Goal: Information Seeking & Learning: Learn about a topic

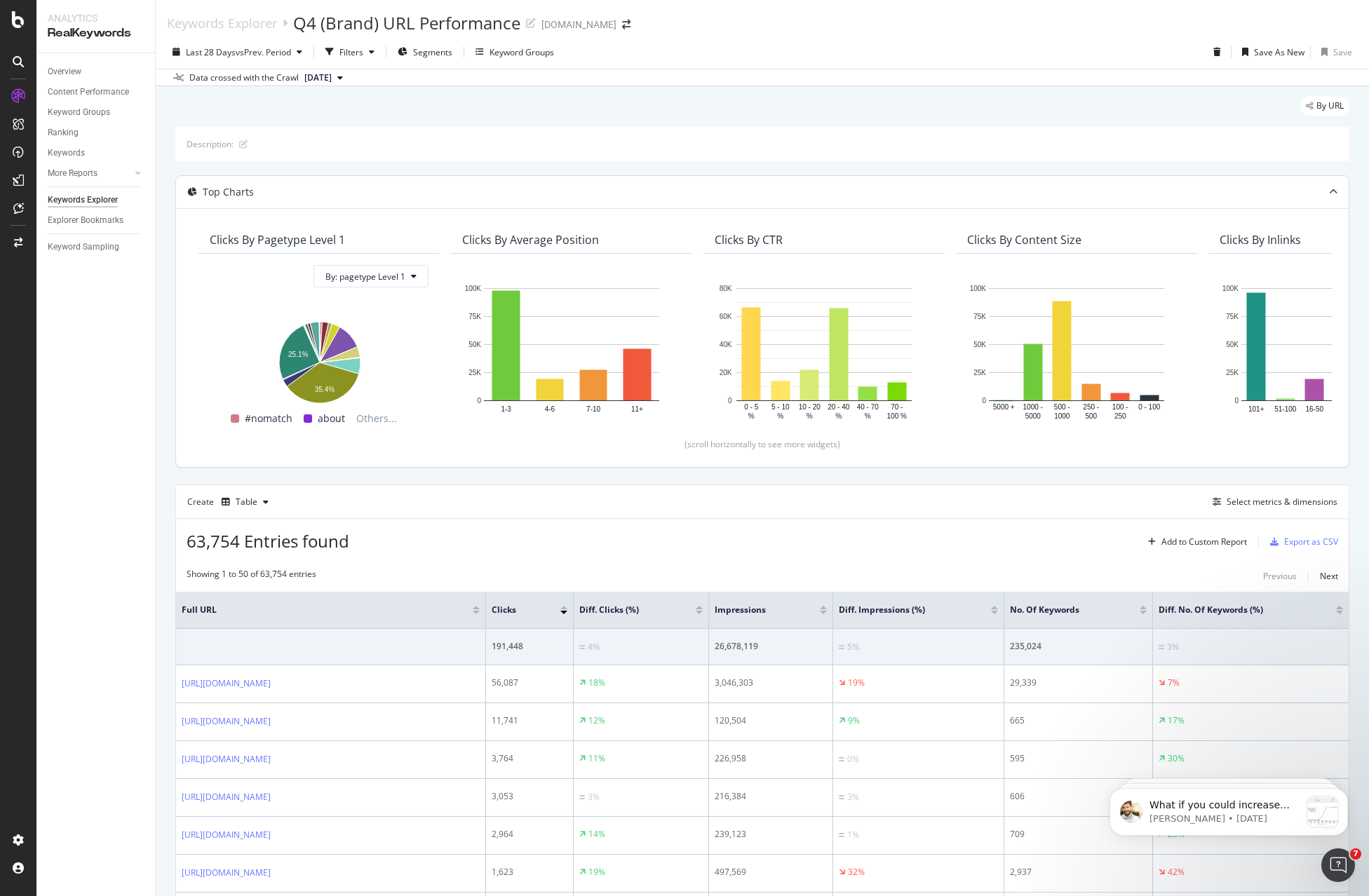
scroll to position [281, 0]
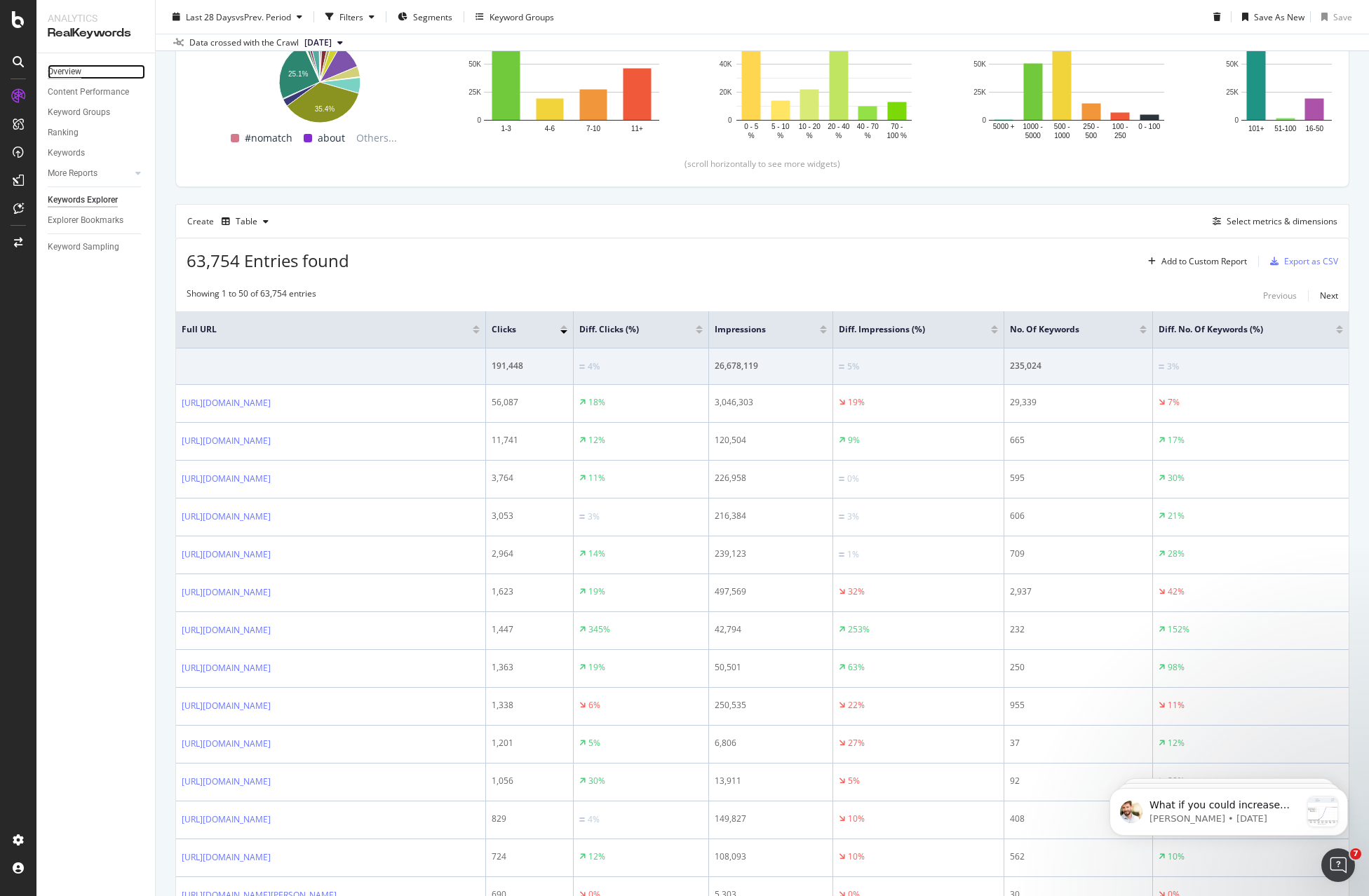
click at [78, 71] on div "Overview" at bounding box center [65, 72] width 34 height 15
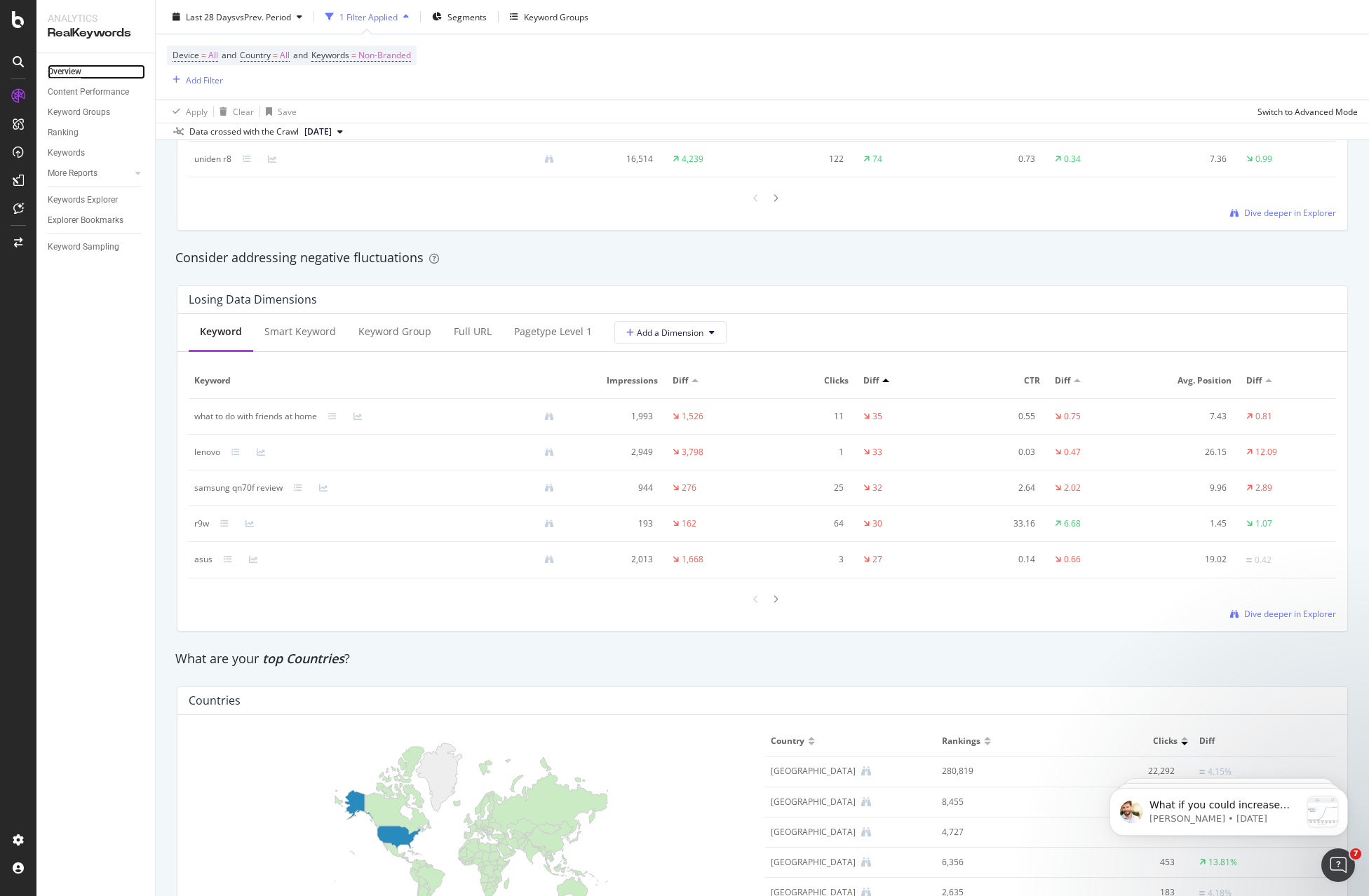
scroll to position [1542, 0]
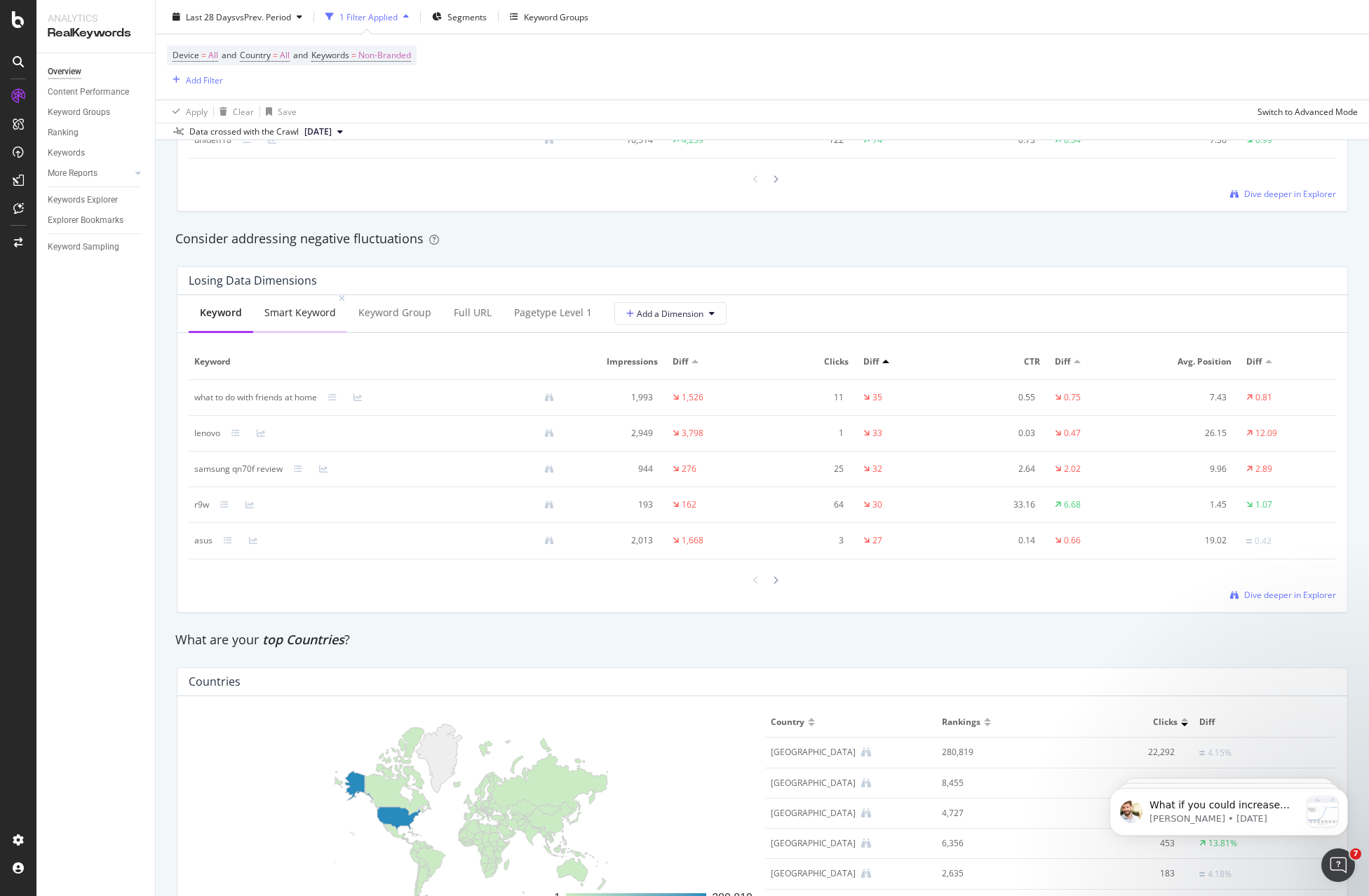
click at [295, 315] on div "Smart Keyword" at bounding box center [299, 313] width 71 height 14
click at [372, 311] on div "Keyword Group" at bounding box center [395, 313] width 73 height 14
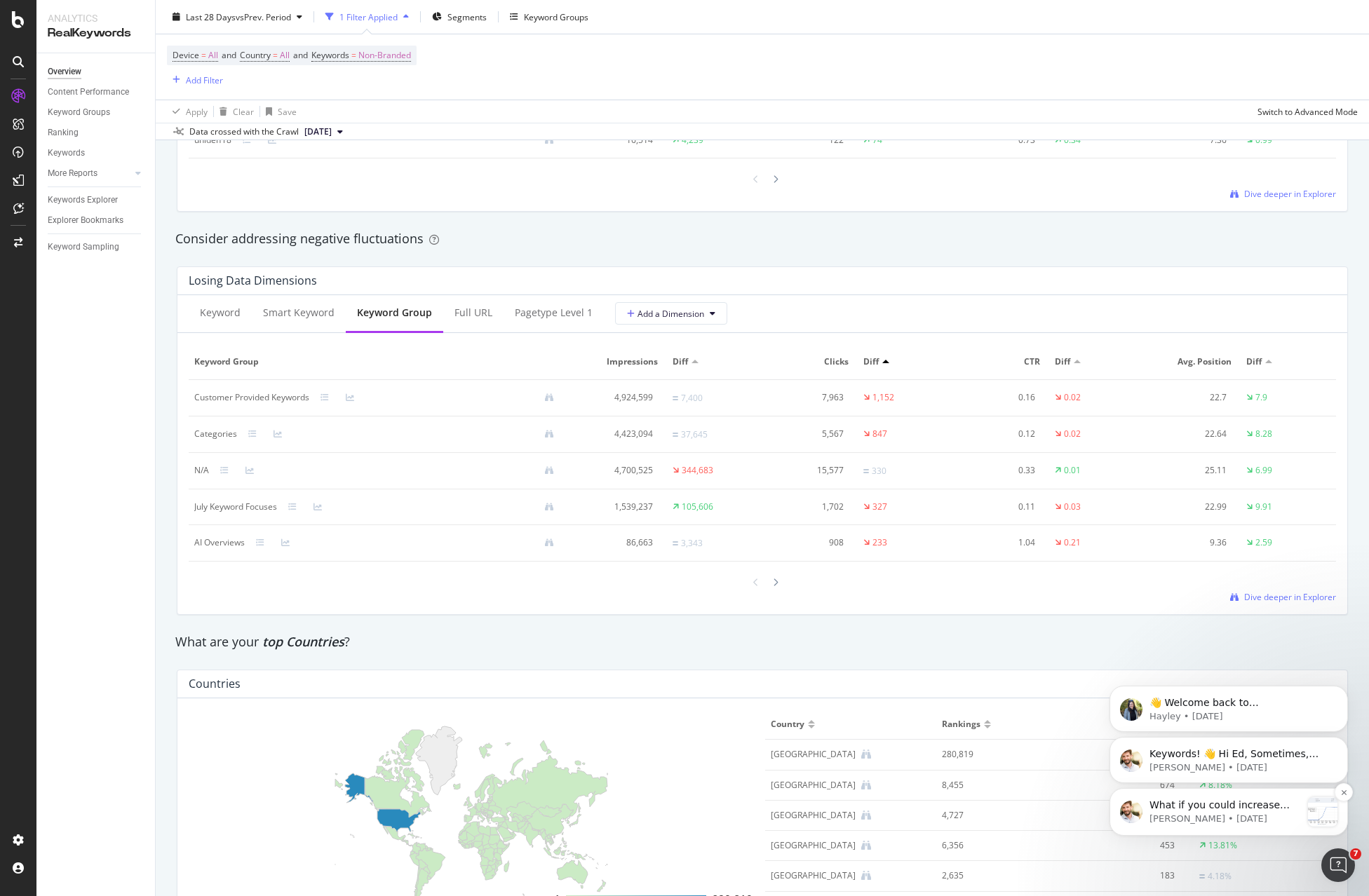
click at [1195, 805] on span "What if you could increase 35x the number of keywords you have visibility on? T…" at bounding box center [1224, 895] width 150 height 192
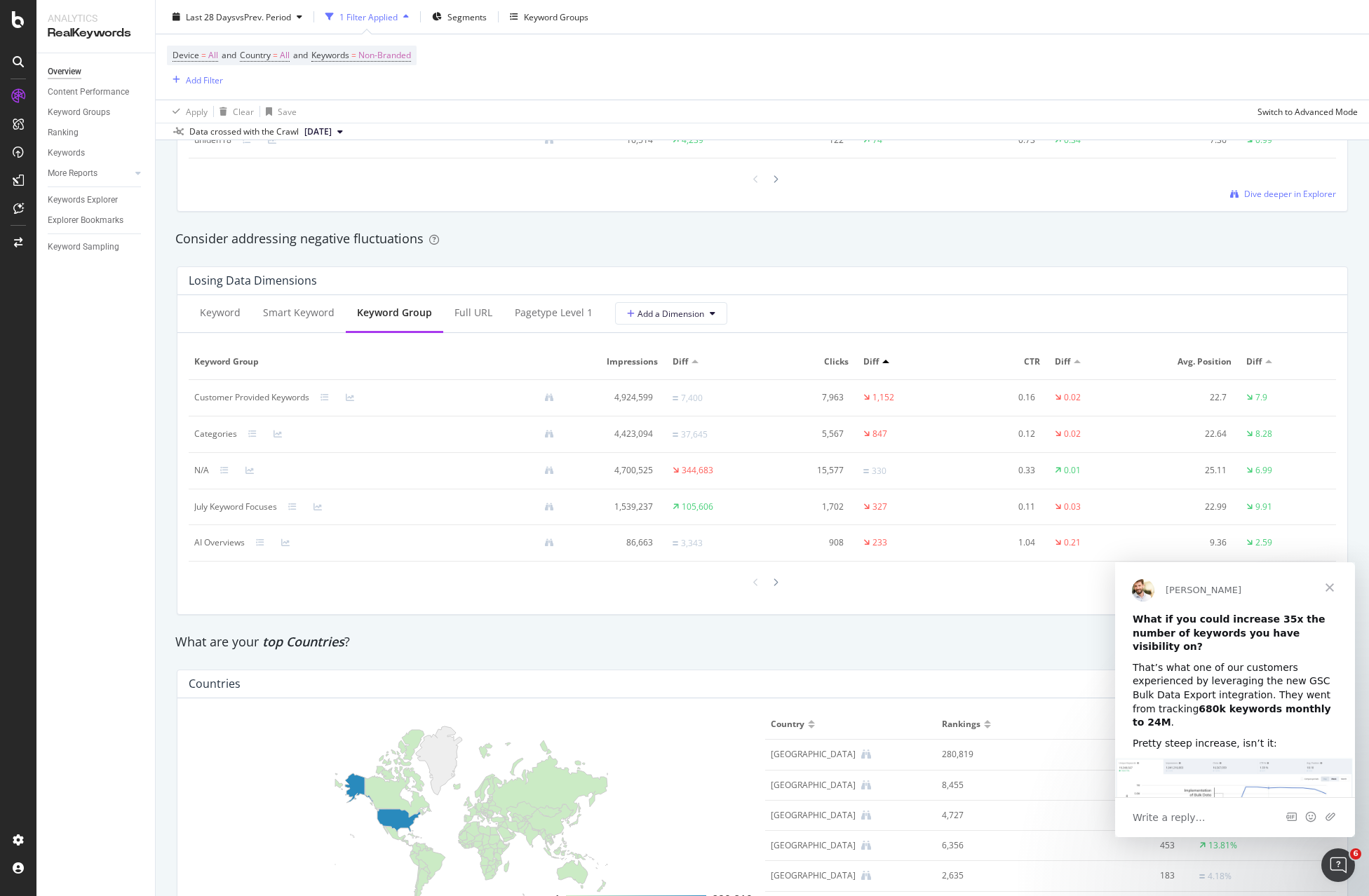
scroll to position [0, 0]
click at [1328, 585] on span "Close" at bounding box center [1330, 588] width 50 height 50
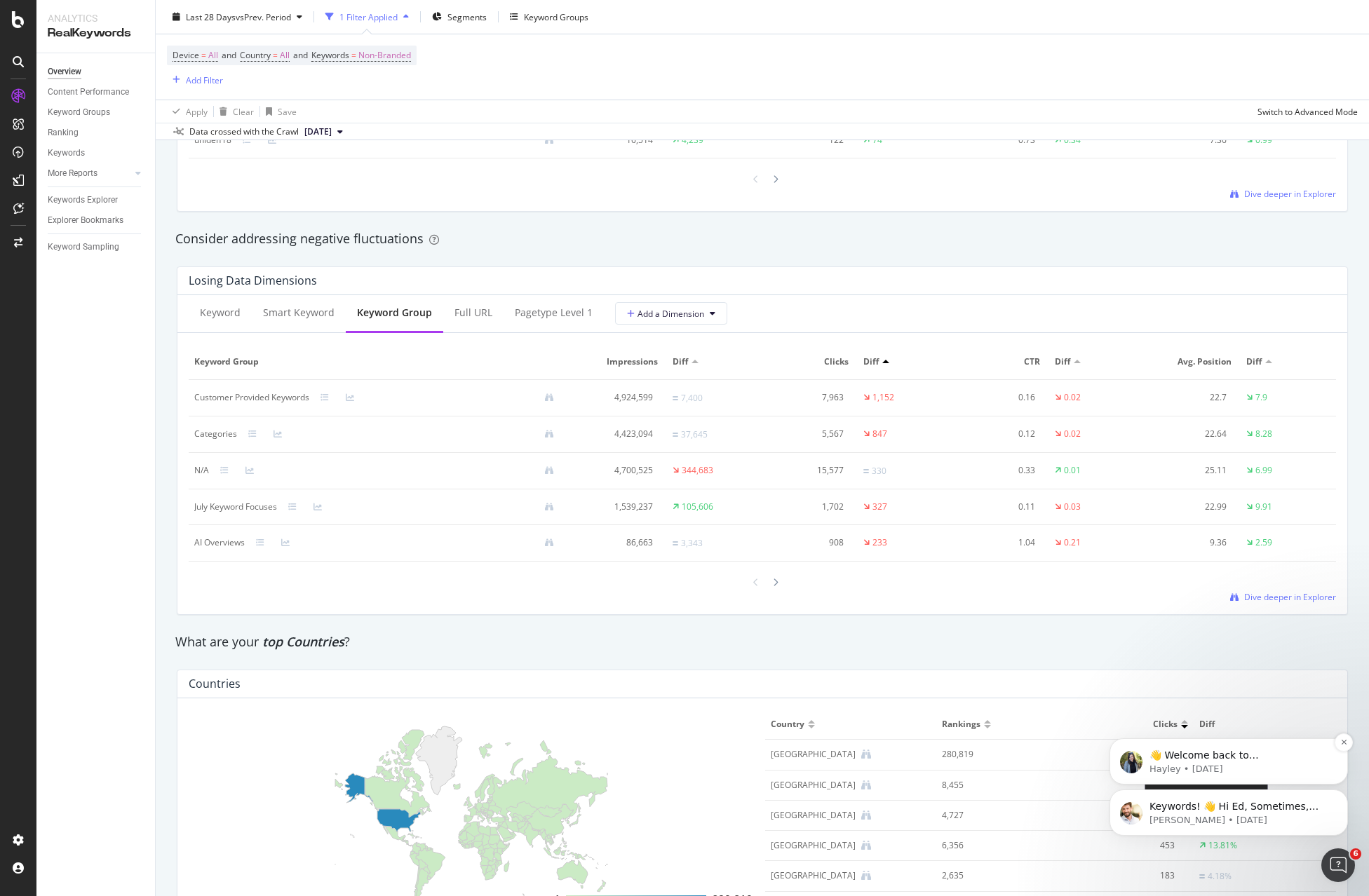
click at [1246, 758] on span "👋 Welcome back to CustomReports! We have a few great updates to share. You can …" at bounding box center [1234, 852] width 169 height 206
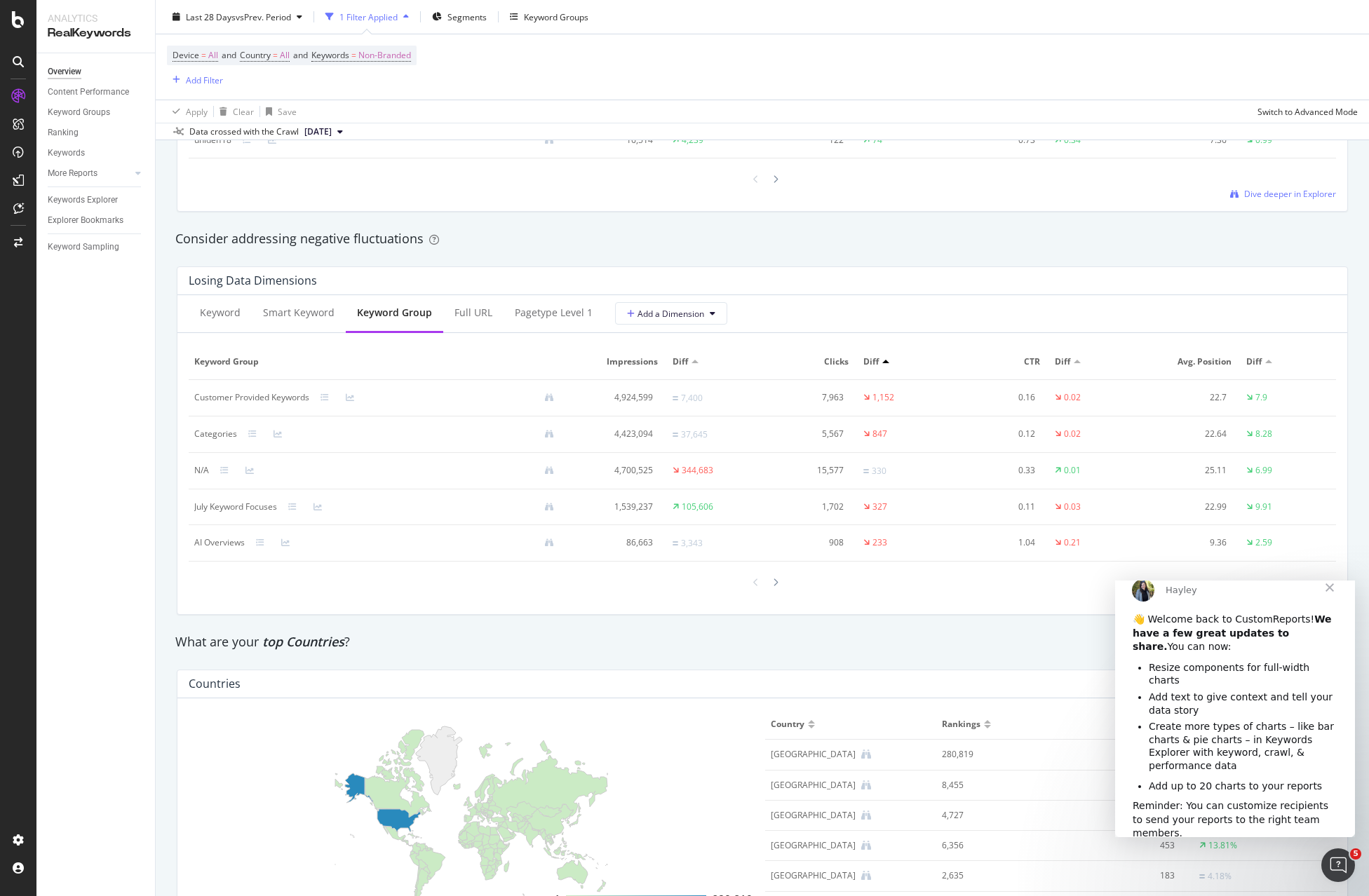
click at [1326, 606] on span "Close" at bounding box center [1330, 587] width 50 height 50
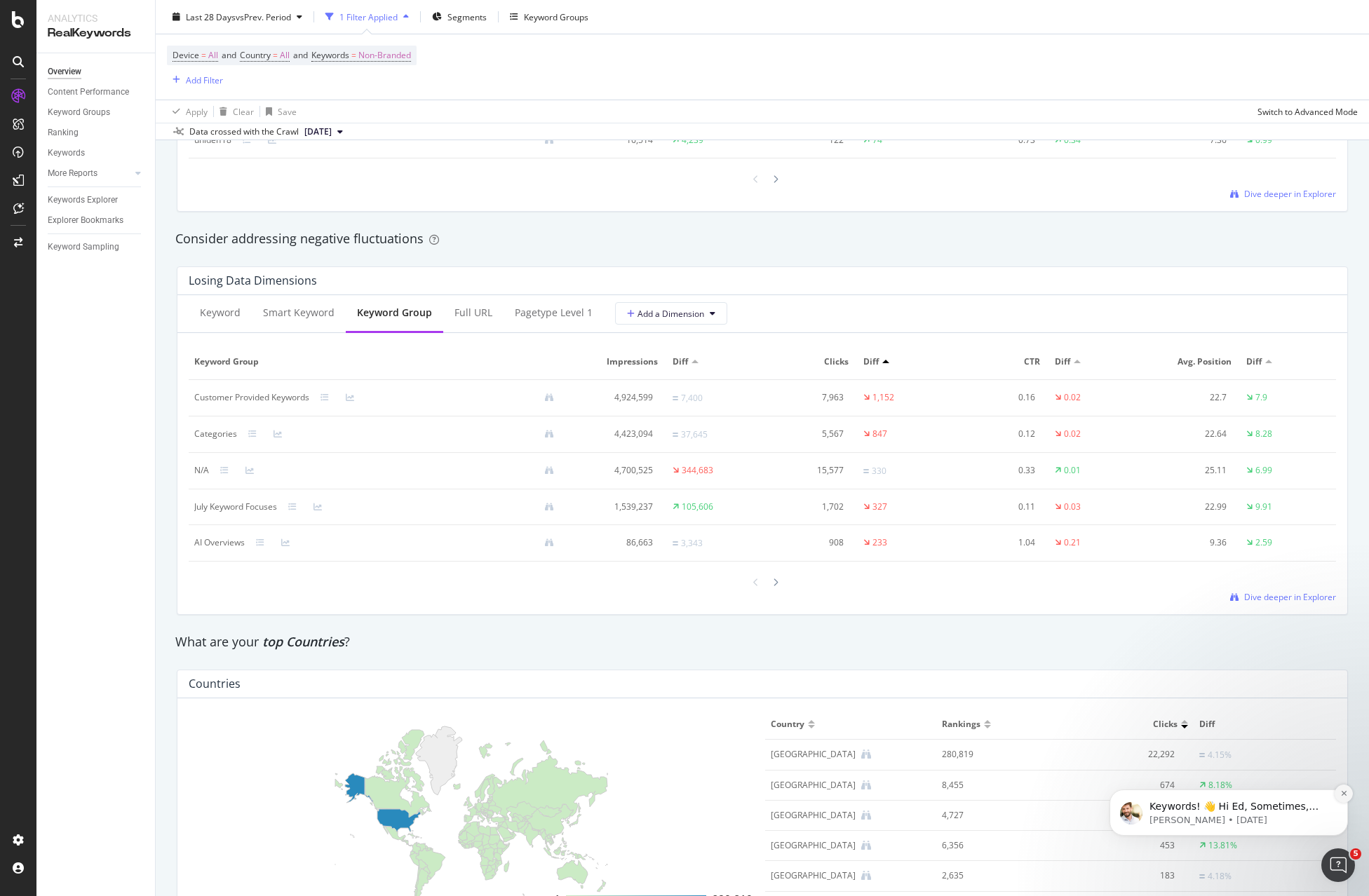
click at [1346, 795] on icon "Dismiss notification" at bounding box center [1344, 793] width 8 height 8
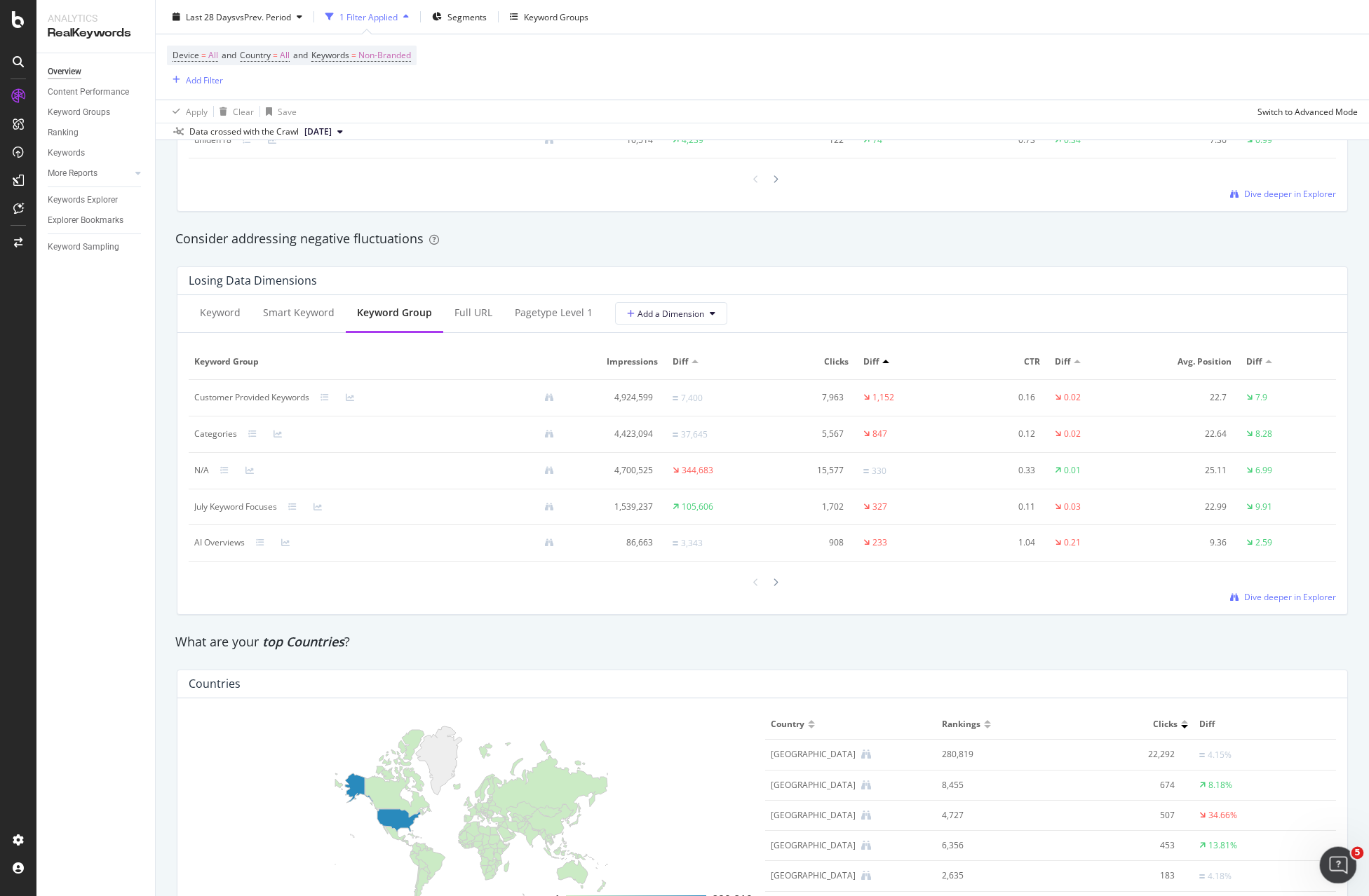
click at [1342, 862] on icon "Open Intercom Messenger" at bounding box center [1336, 863] width 23 height 23
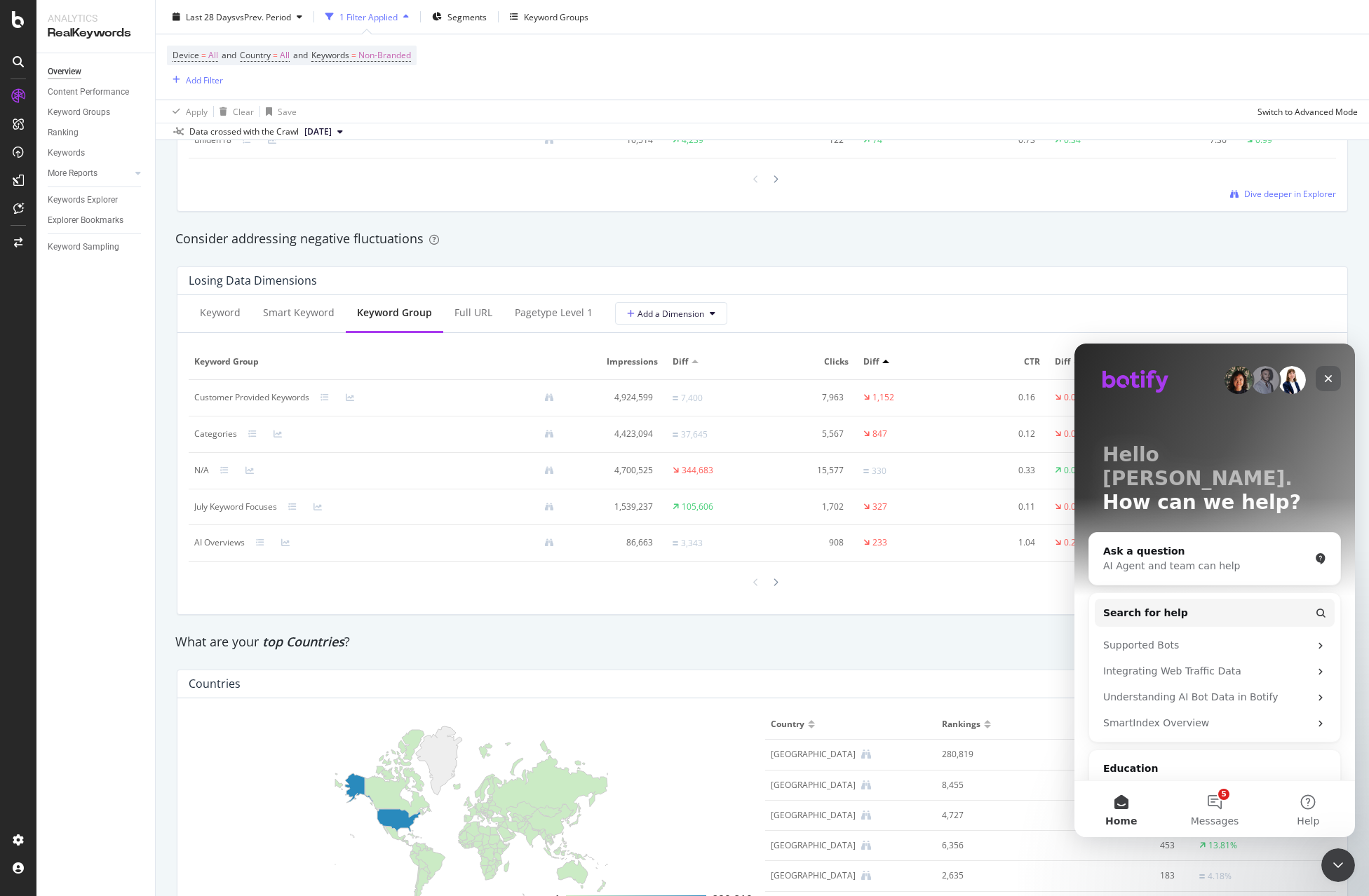
click at [1340, 372] on div "Close" at bounding box center [1328, 379] width 25 height 25
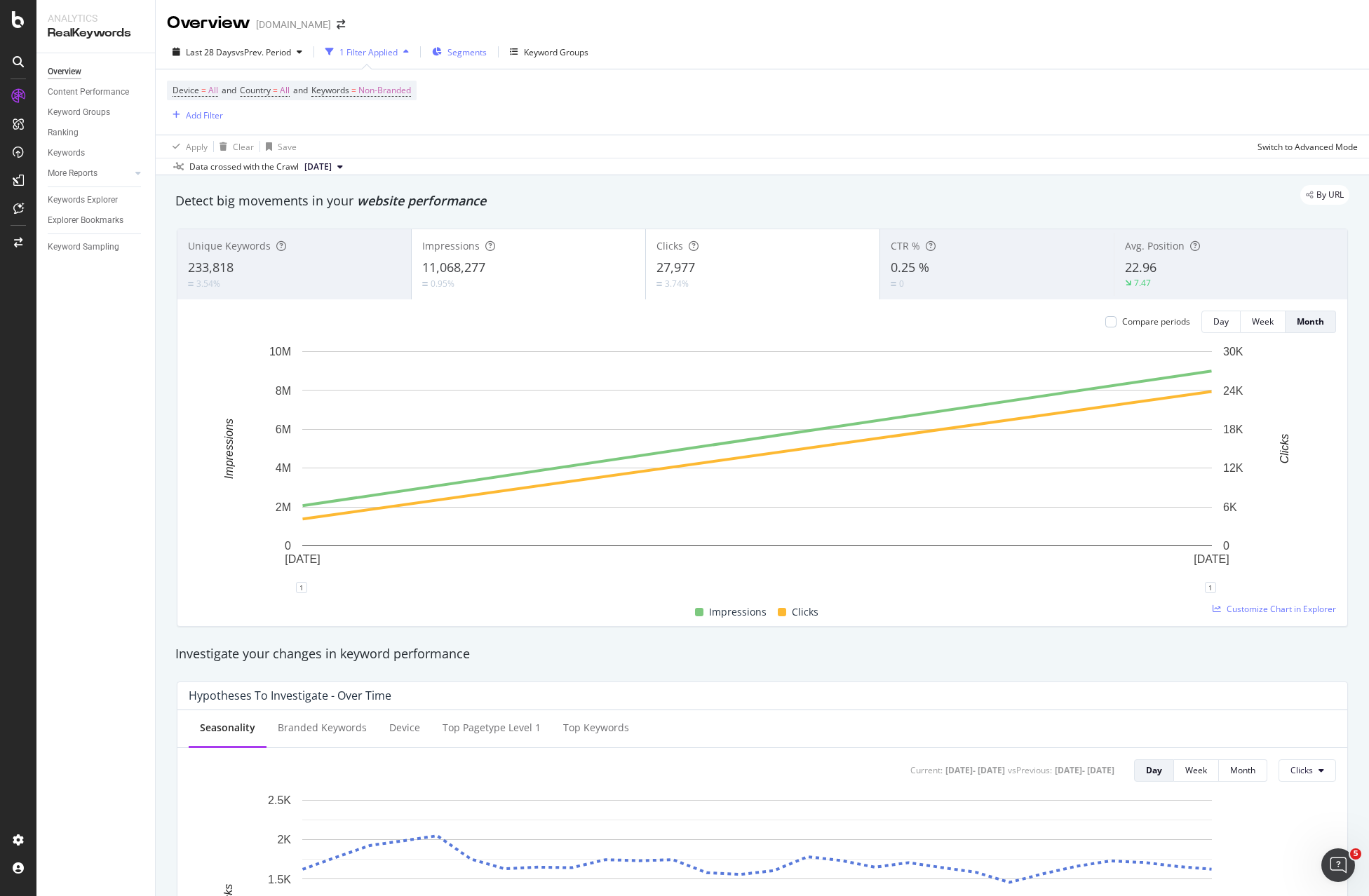
click at [457, 55] on span "Segments" at bounding box center [467, 52] width 39 height 12
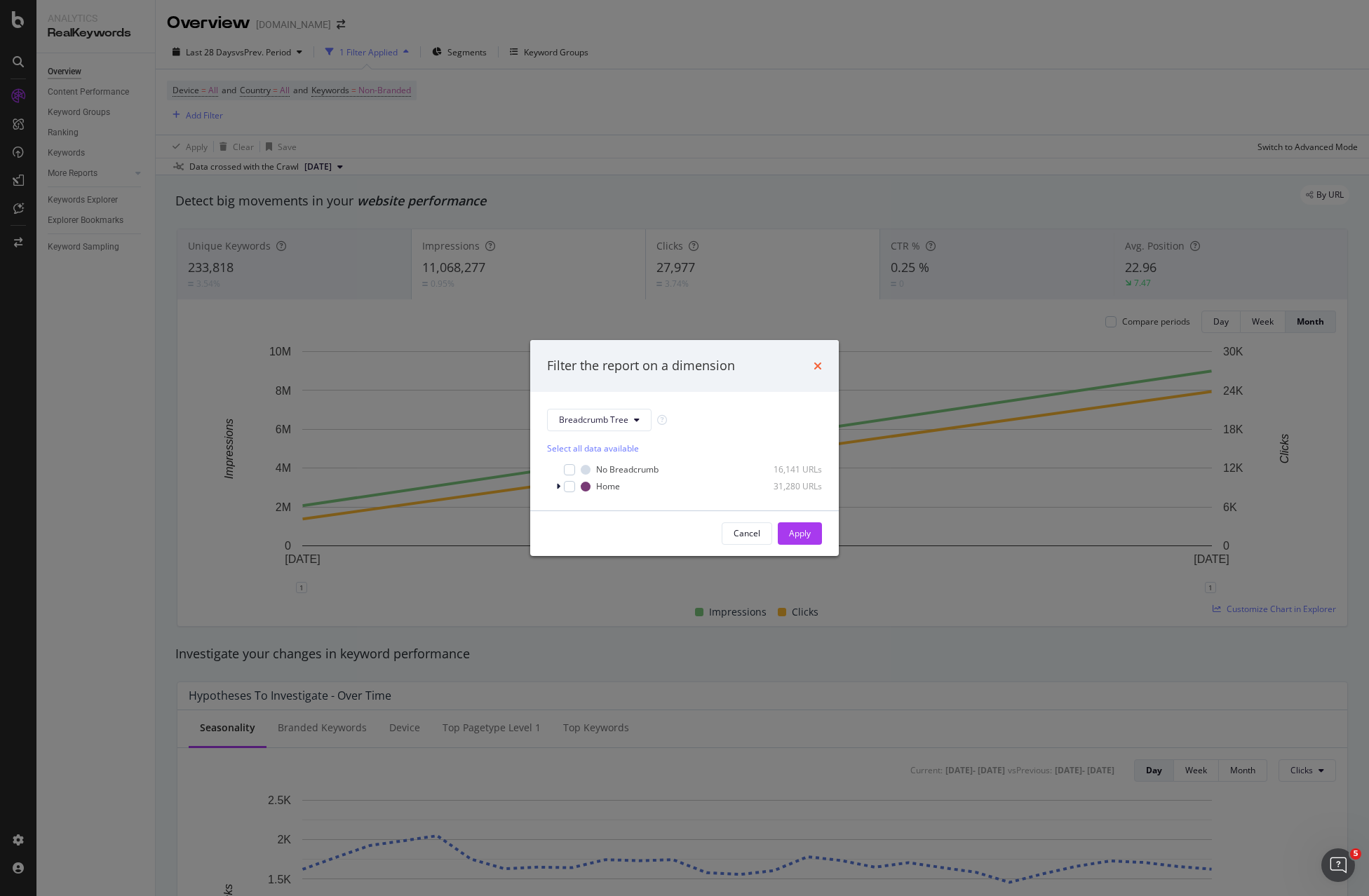
click at [818, 365] on icon "times" at bounding box center [817, 365] width 8 height 11
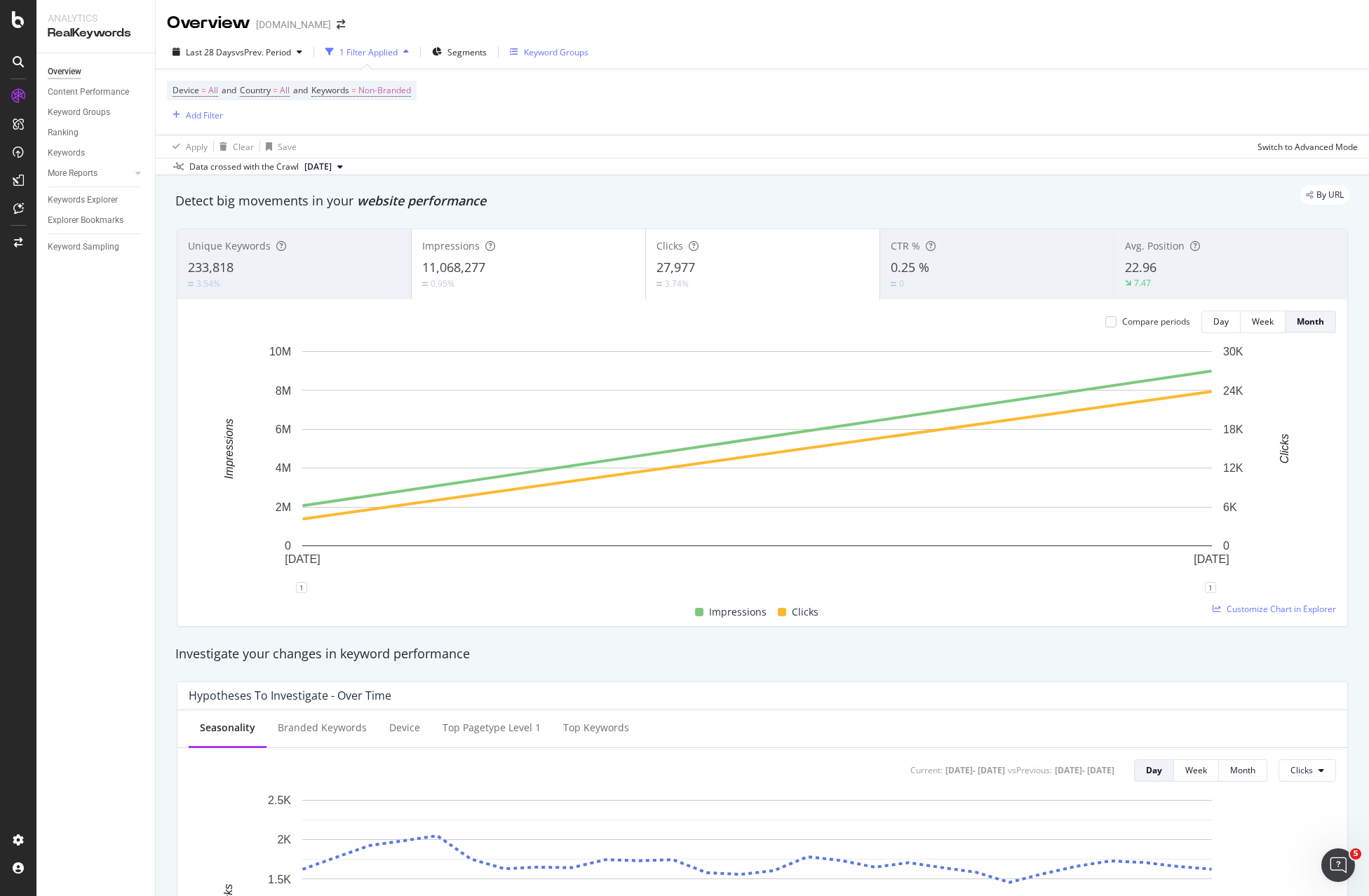
click at [554, 54] on div "Keyword Groups" at bounding box center [556, 52] width 65 height 12
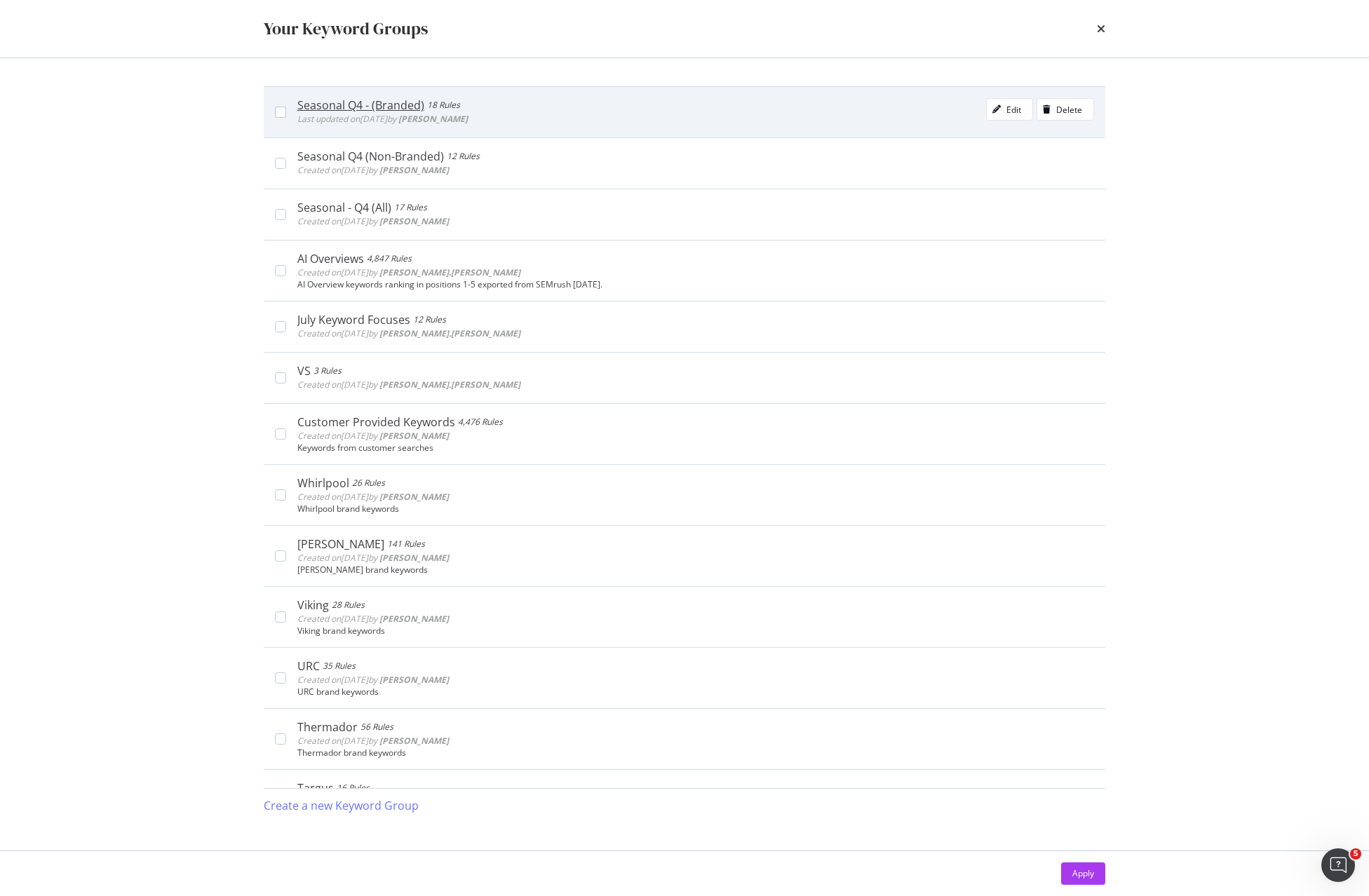
click at [367, 113] on span "Last updated on [DATE] by [PERSON_NAME]" at bounding box center [382, 119] width 170 height 12
click at [399, 126] on div "Last updated on [DATE] by [PERSON_NAME]" at bounding box center [382, 119] width 170 height 14
click at [417, 106] on div "Seasonal Q4 - (Branded)" at bounding box center [360, 105] width 127 height 14
click at [417, 106] on div "Seasonal Q4 - (Branded)" at bounding box center [364, 105] width 132 height 14
click at [338, 107] on div "Seasonal Q4 - (Branded)" at bounding box center [360, 105] width 127 height 14
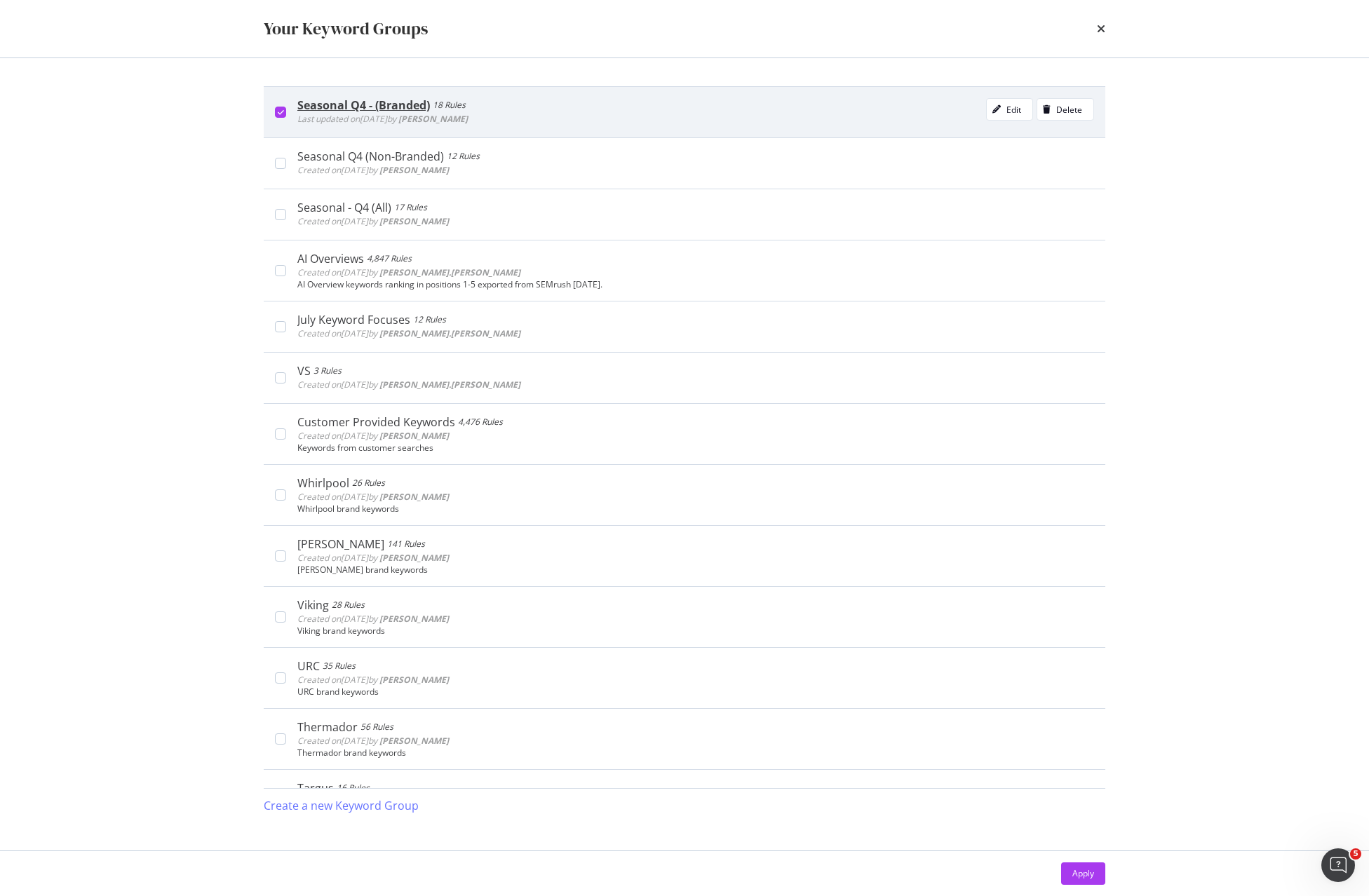
click at [336, 107] on div "Seasonal Q4 - (Branded)" at bounding box center [364, 105] width 132 height 14
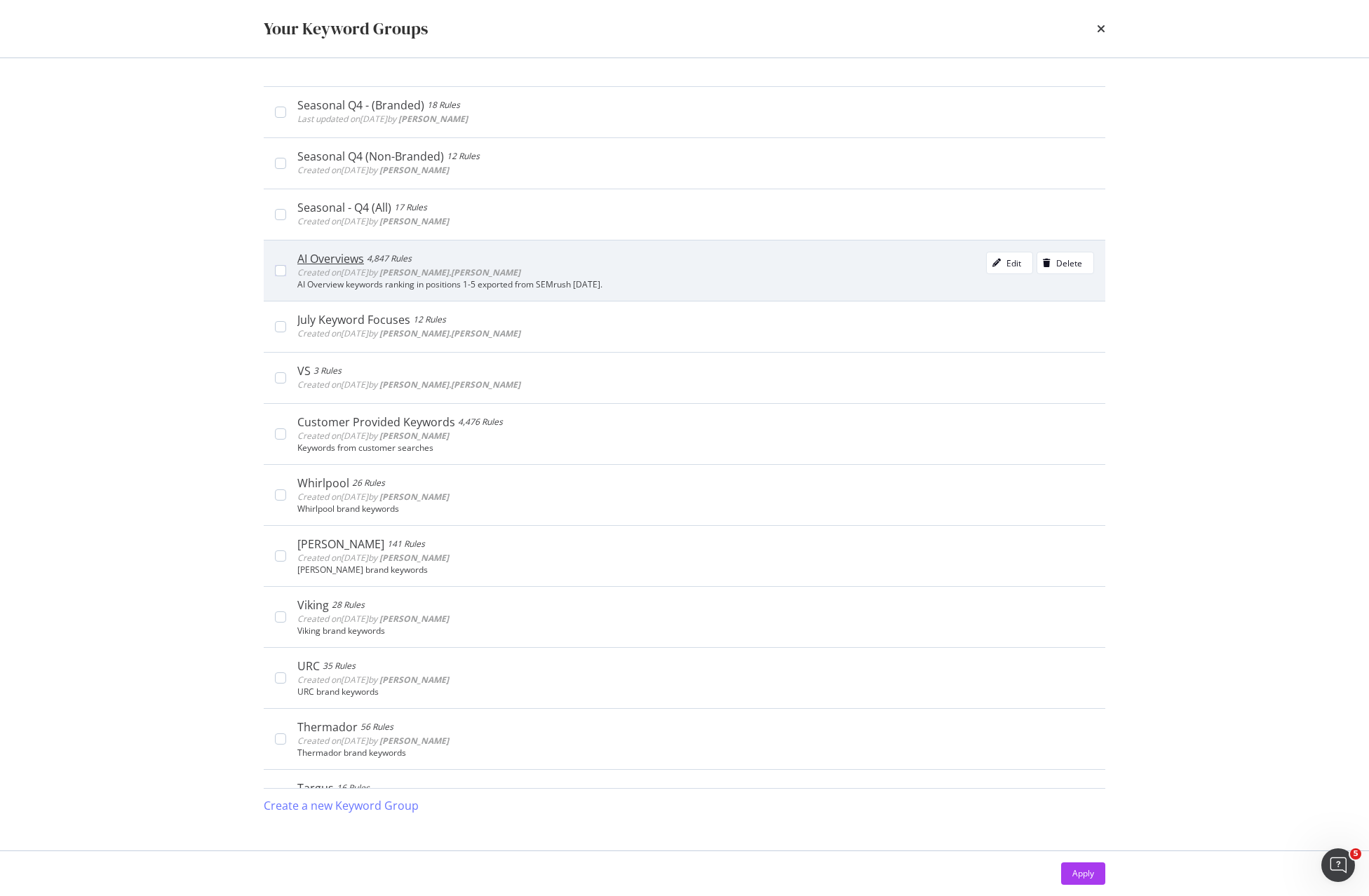
click at [340, 257] on div "AI Overviews" at bounding box center [330, 258] width 66 height 14
click at [340, 257] on div "AI Overviews" at bounding box center [334, 258] width 72 height 14
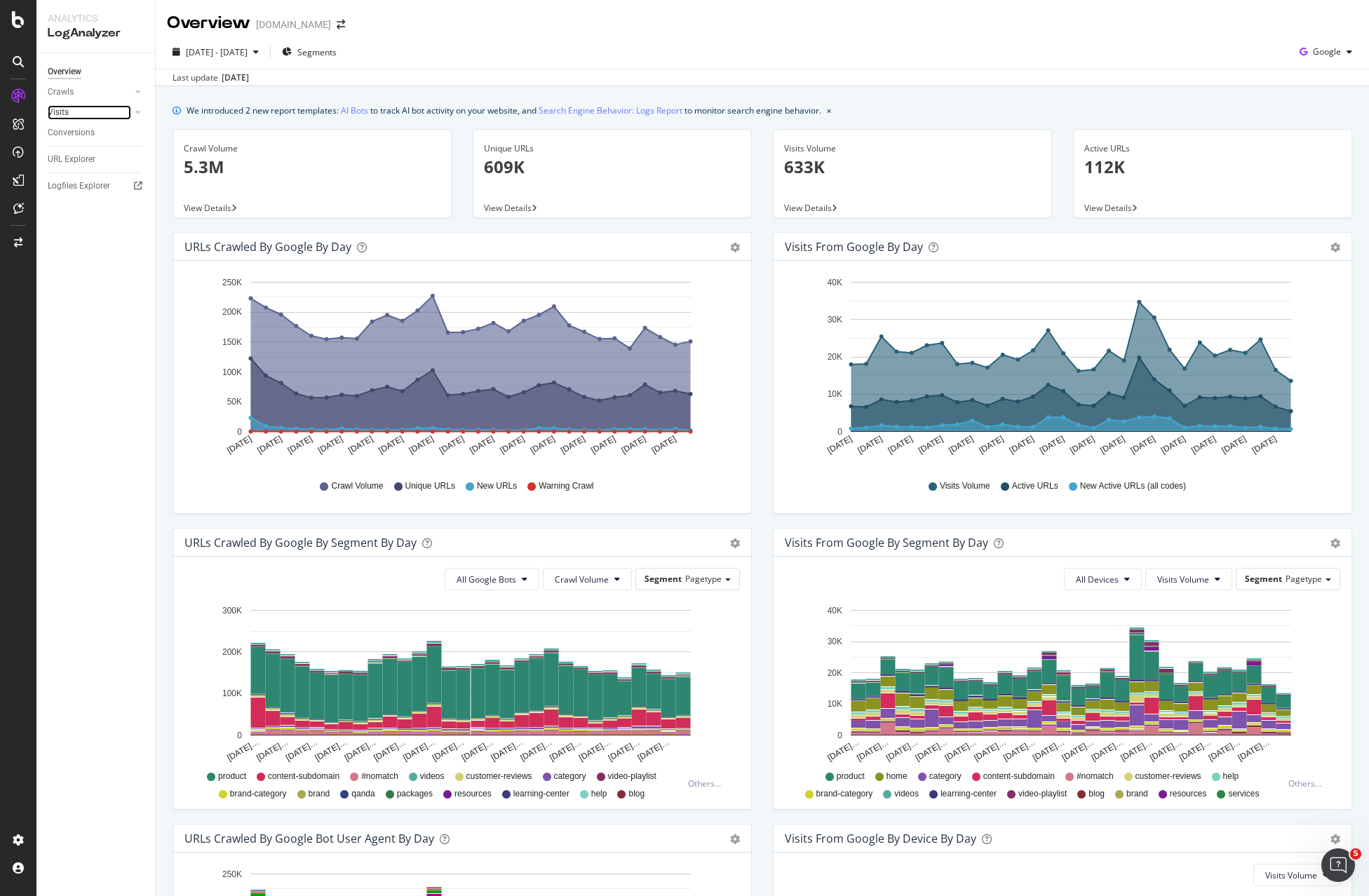
click at [69, 114] on link "Visits" at bounding box center [90, 112] width 84 height 15
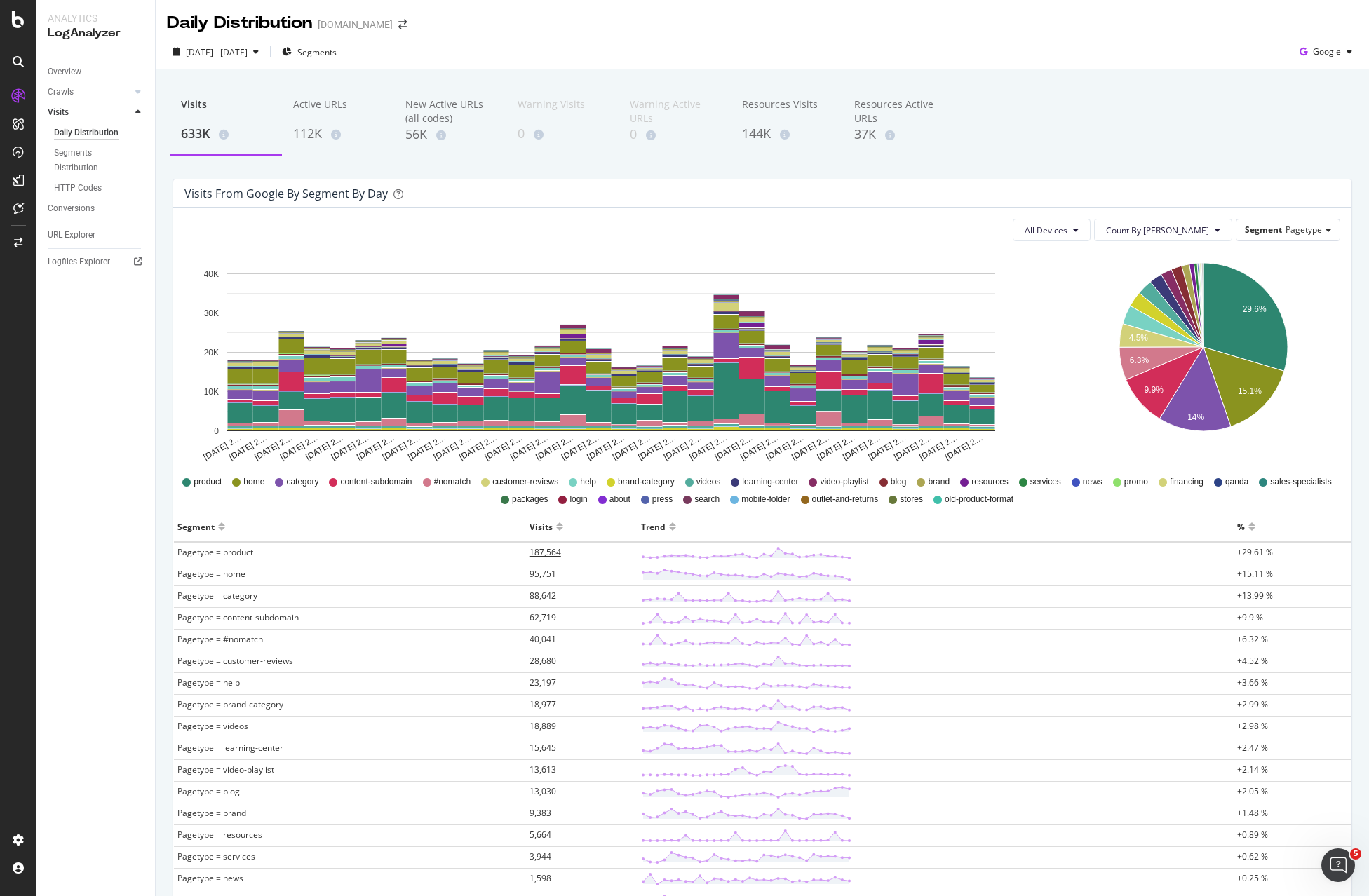
click at [561, 547] on td "187,564" at bounding box center [581, 553] width 111 height 23
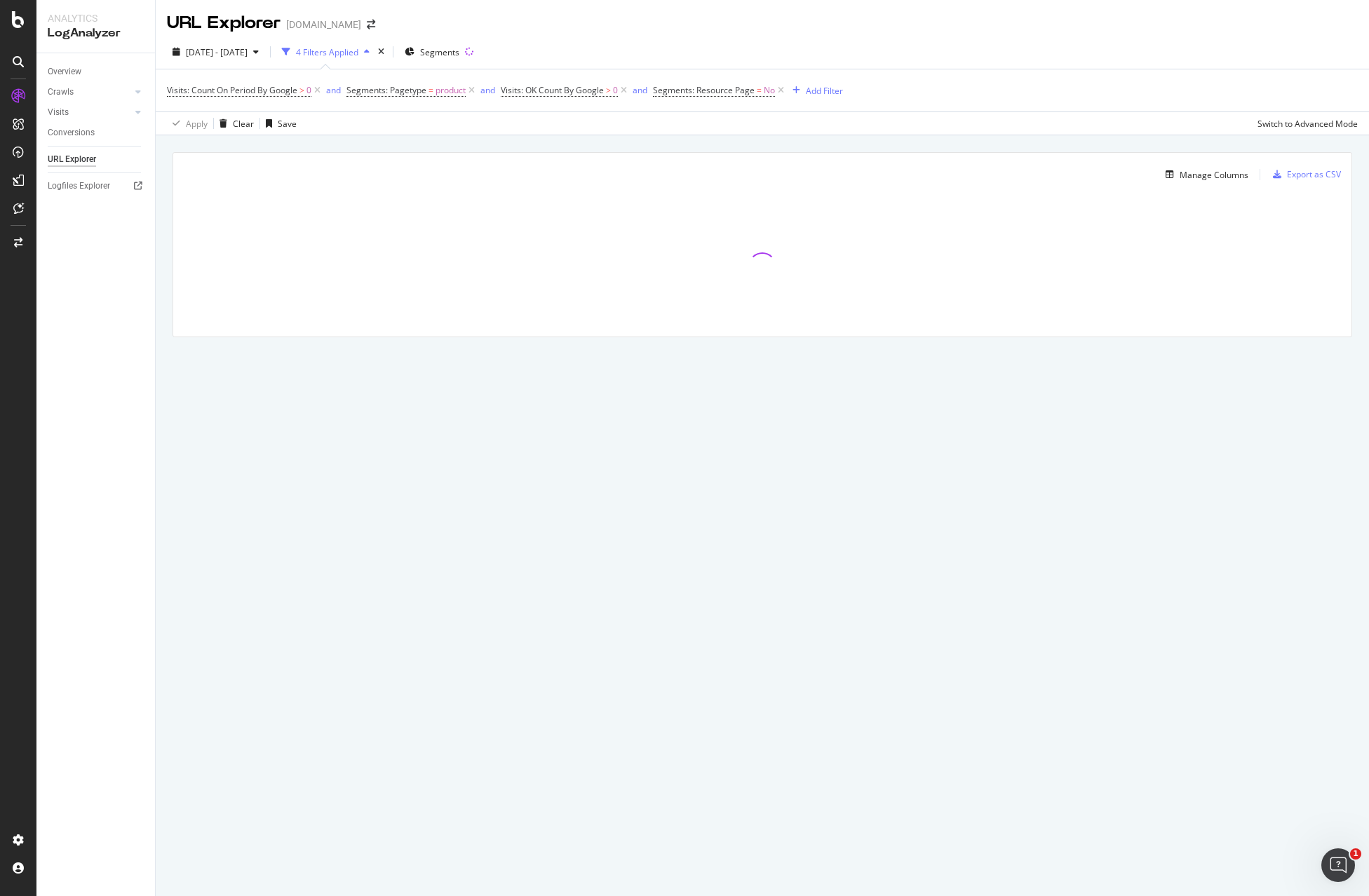
click at [357, 54] on div "4 Filters Applied" at bounding box center [327, 52] width 62 height 12
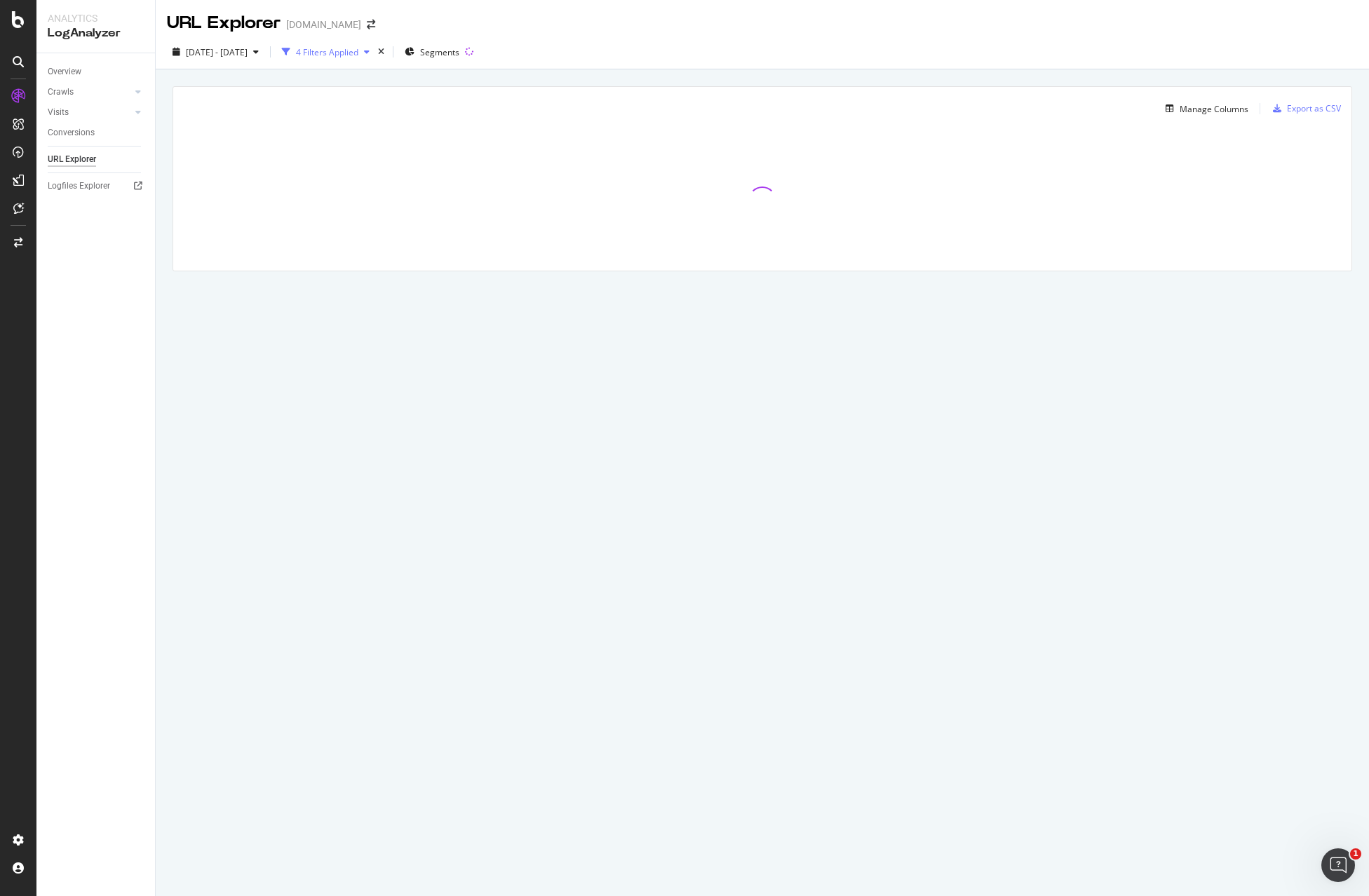
click at [357, 54] on div "4 Filters Applied" at bounding box center [327, 52] width 62 height 12
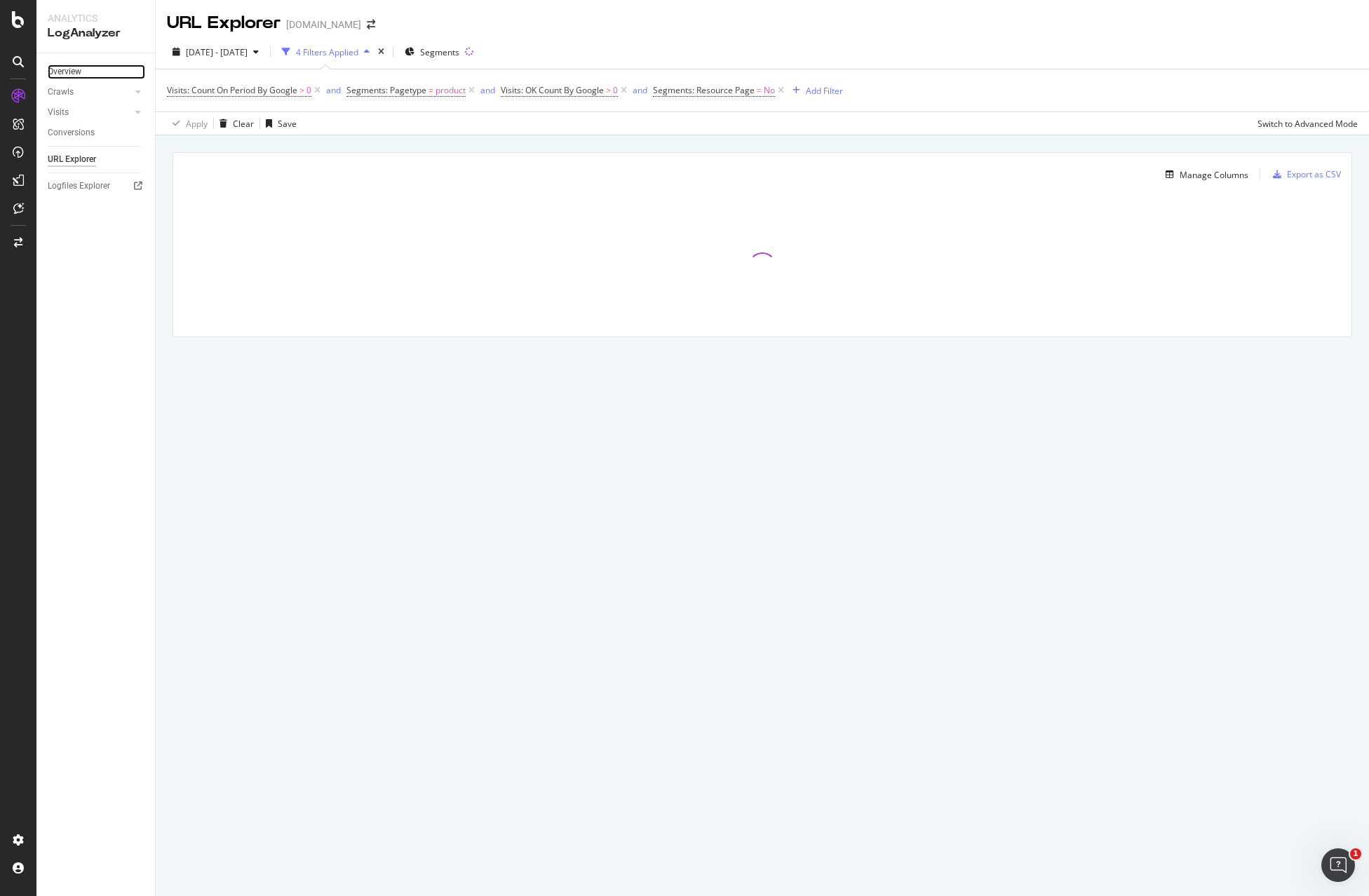
click at [84, 69] on link "Overview" at bounding box center [96, 72] width 97 height 15
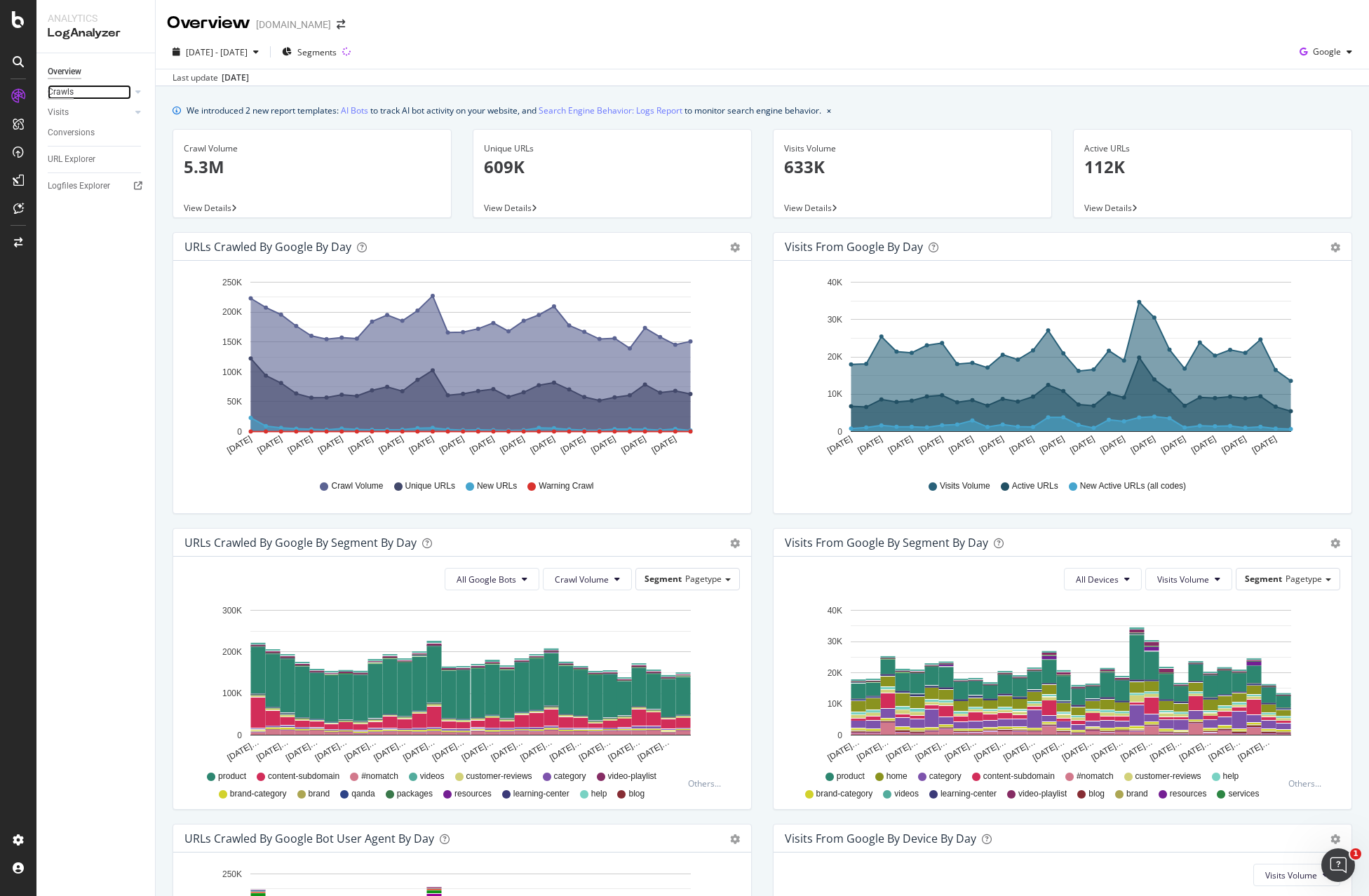
click at [69, 94] on div "Crawls" at bounding box center [60, 92] width 26 height 15
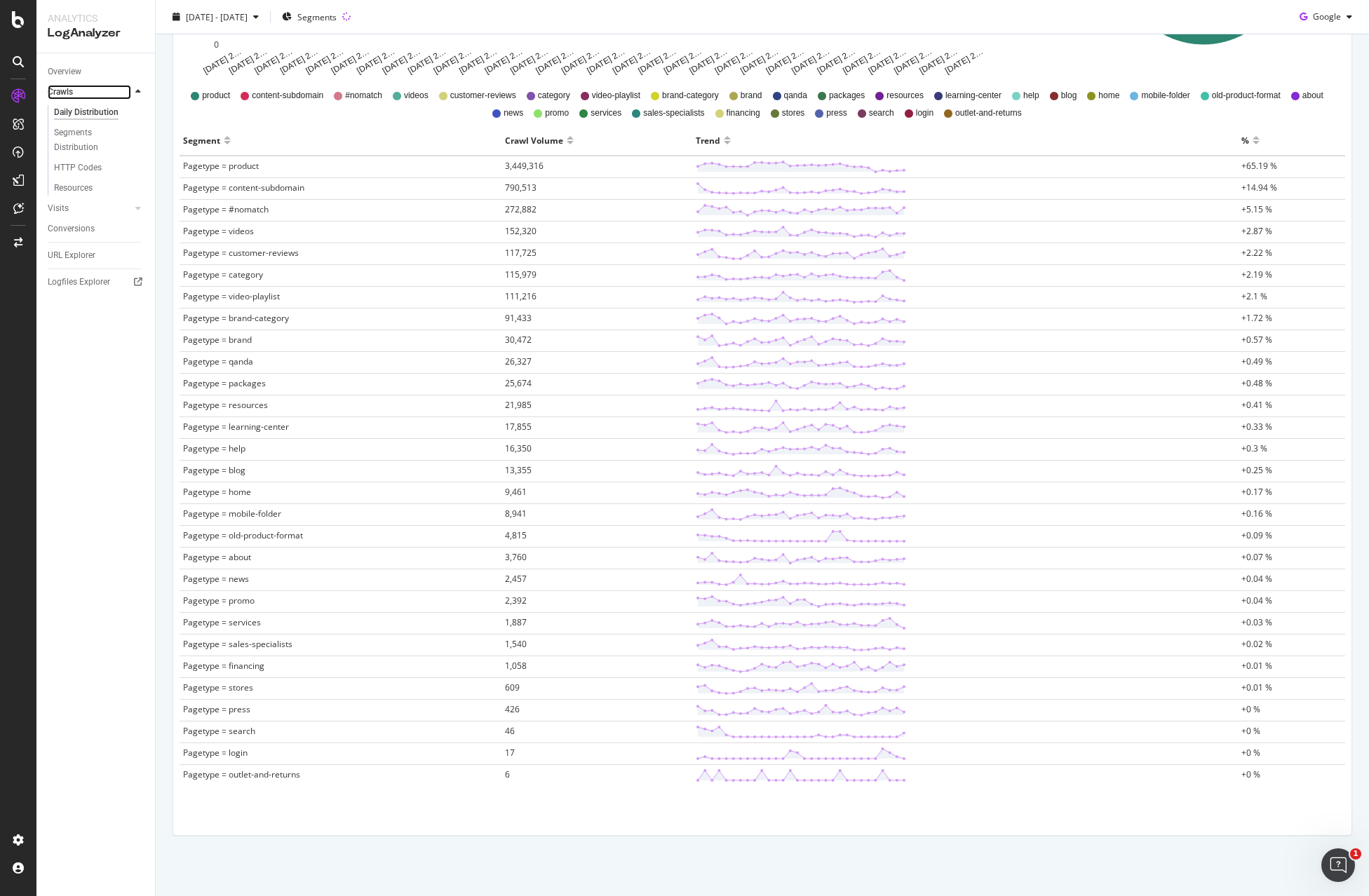
scroll to position [389, 0]
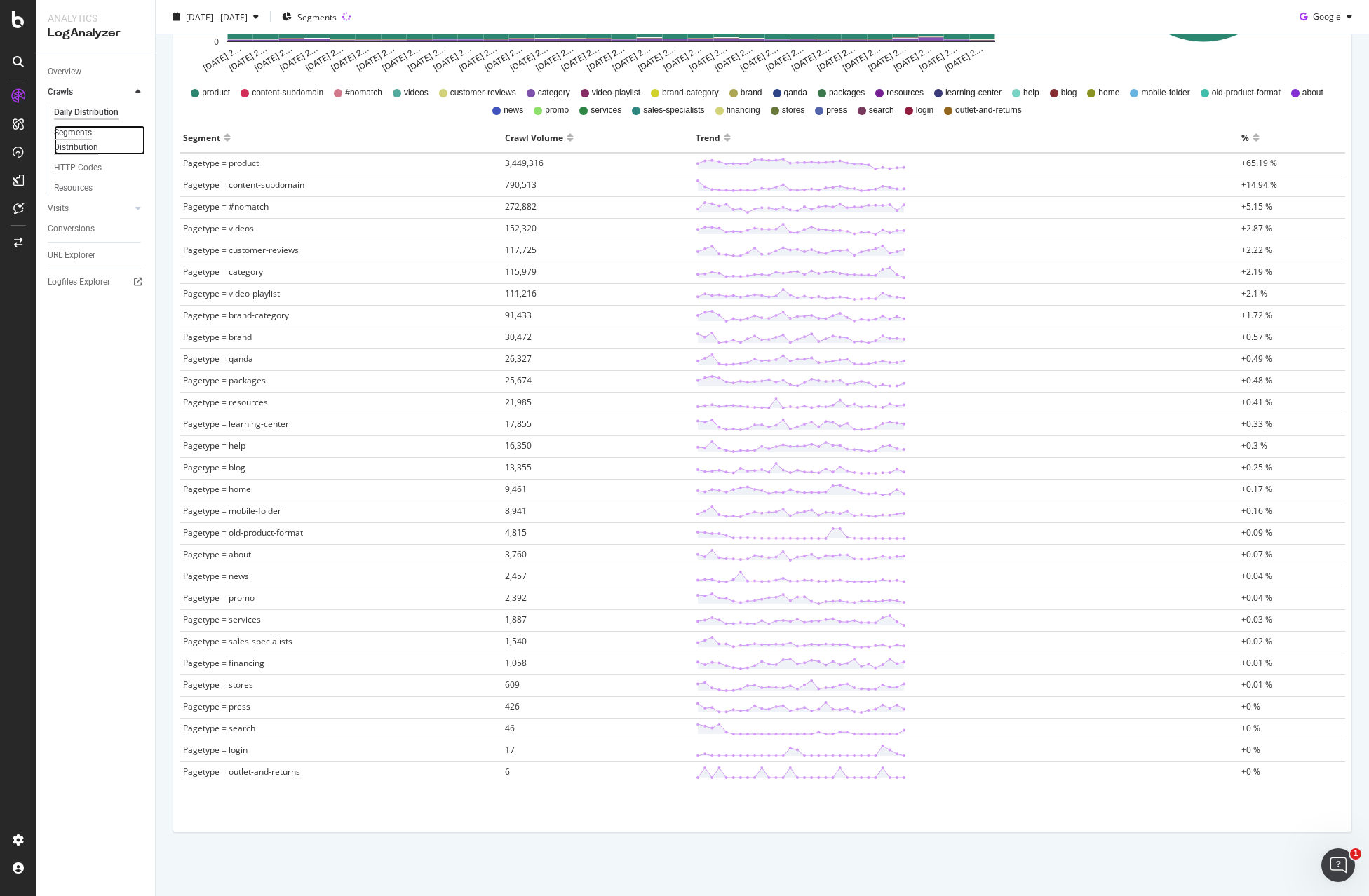
click at [84, 132] on div "Segments Distribution" at bounding box center [92, 140] width 78 height 29
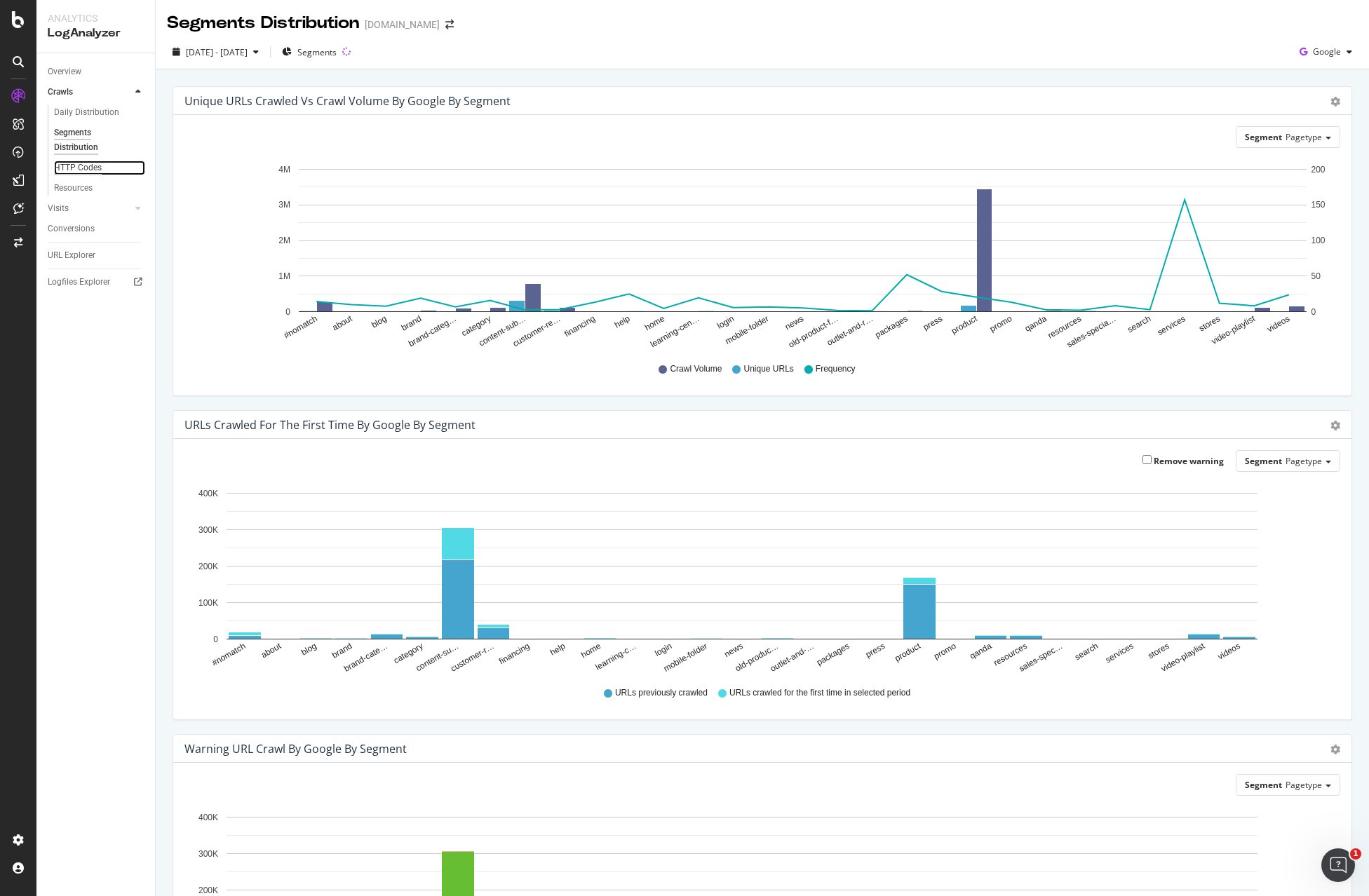
click at [86, 172] on div "HTTP Codes" at bounding box center [77, 168] width 48 height 15
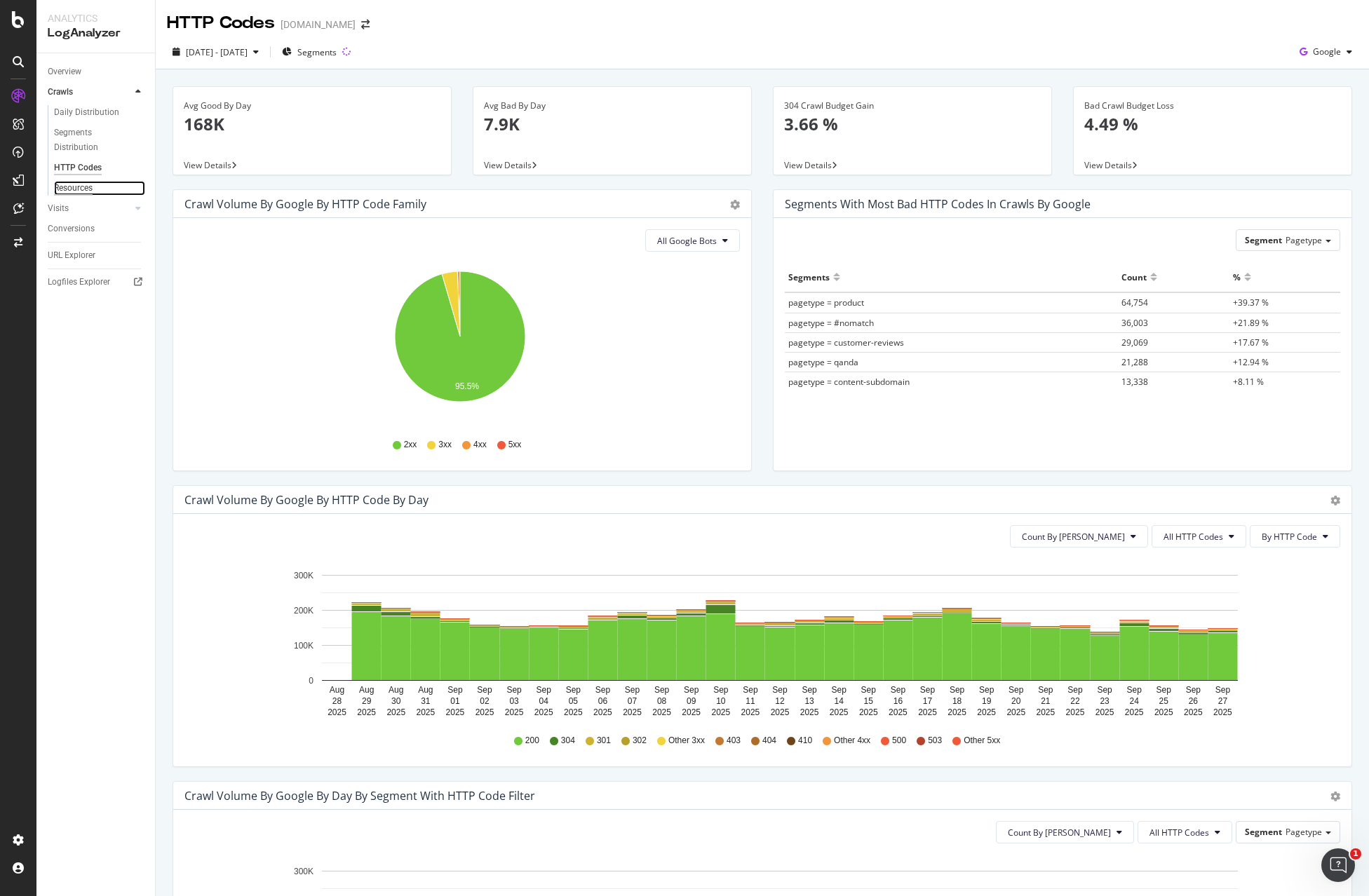
click at [83, 189] on div "Resources" at bounding box center [73, 189] width 39 height 15
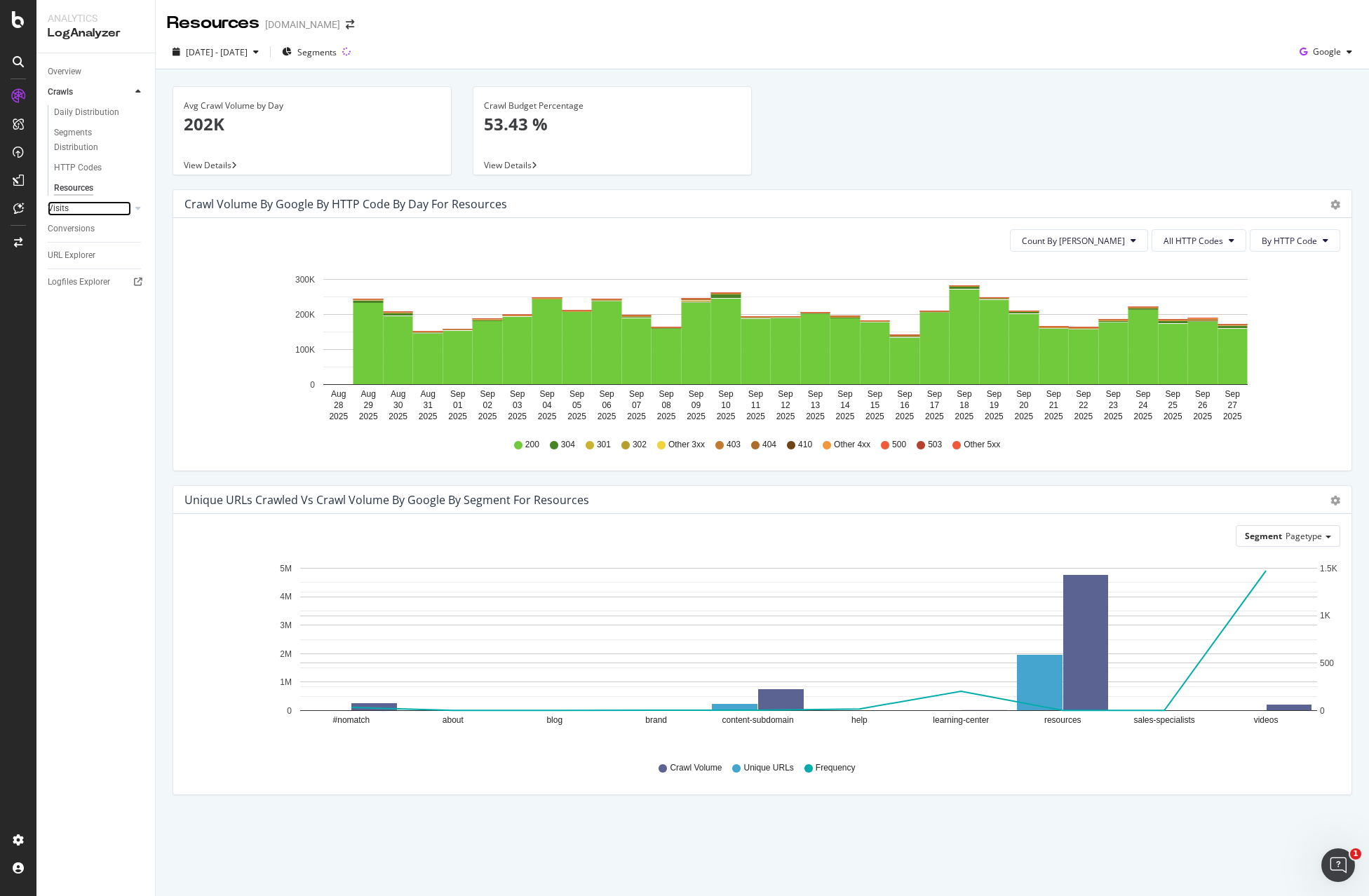
click at [72, 211] on link "Visits" at bounding box center [90, 209] width 84 height 15
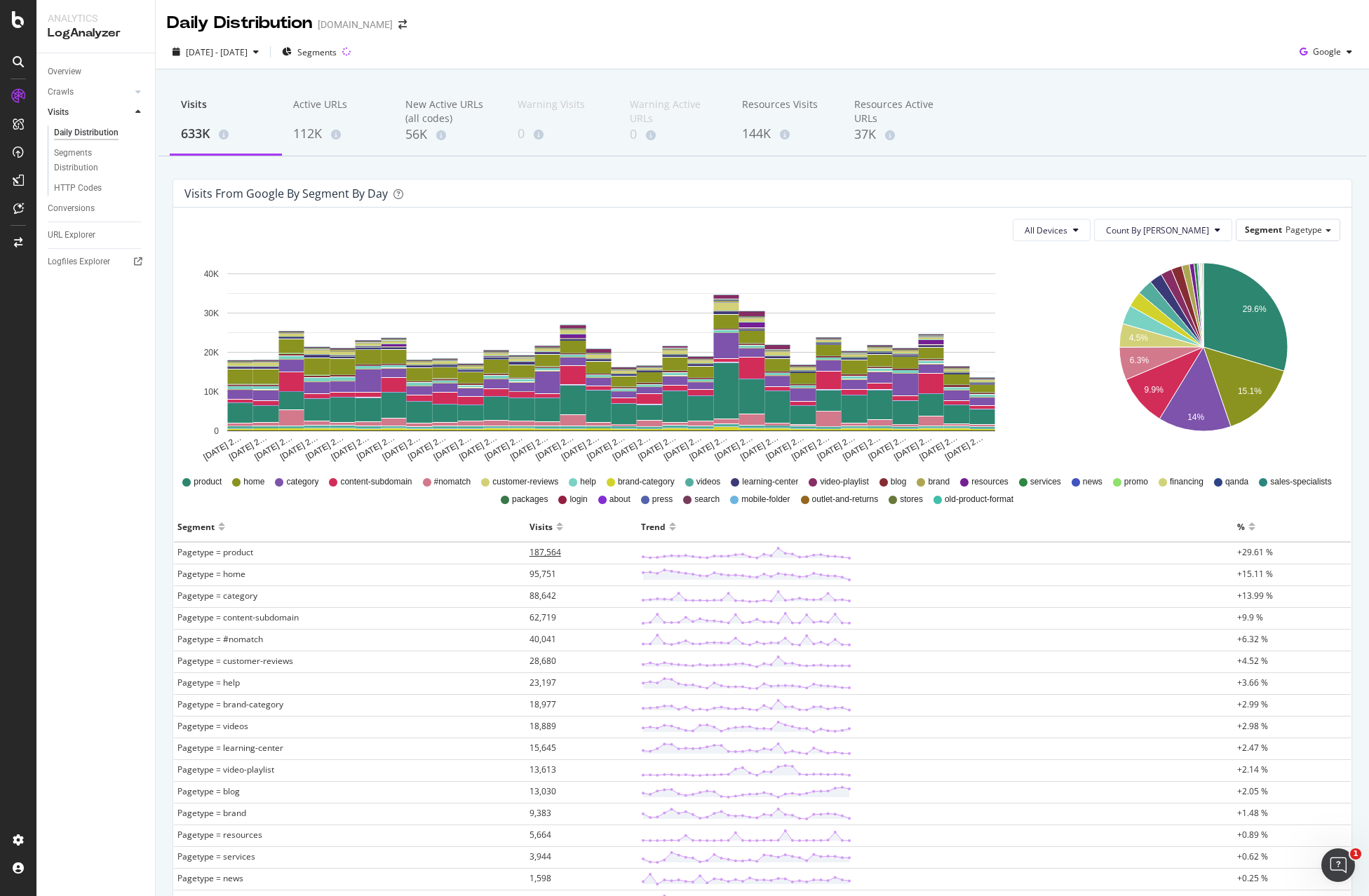
click at [542, 547] on span "187,564" at bounding box center [546, 552] width 32 height 12
